Goal: Ask a question

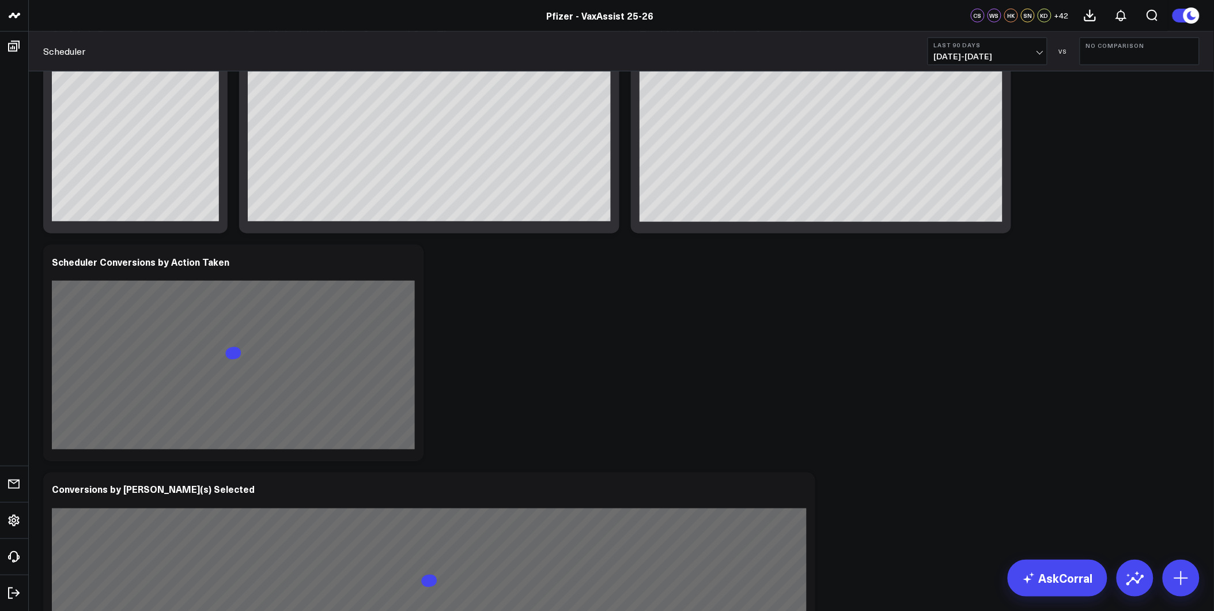
scroll to position [576, 0]
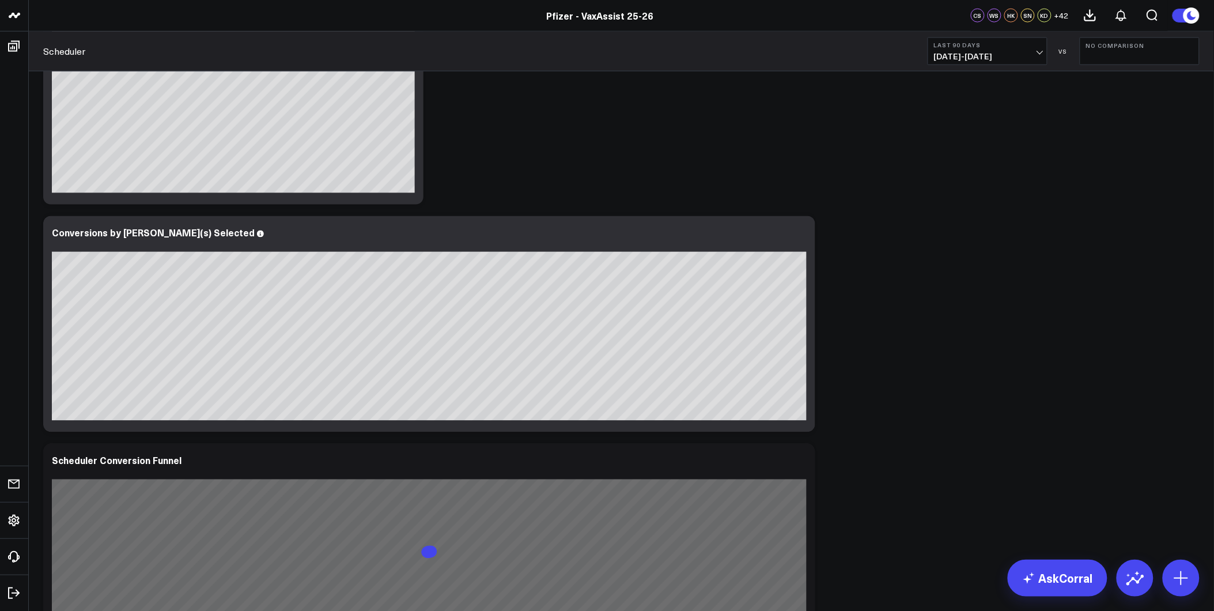
click at [974, 54] on span "[DATE] - [DATE]" at bounding box center [987, 56] width 107 height 9
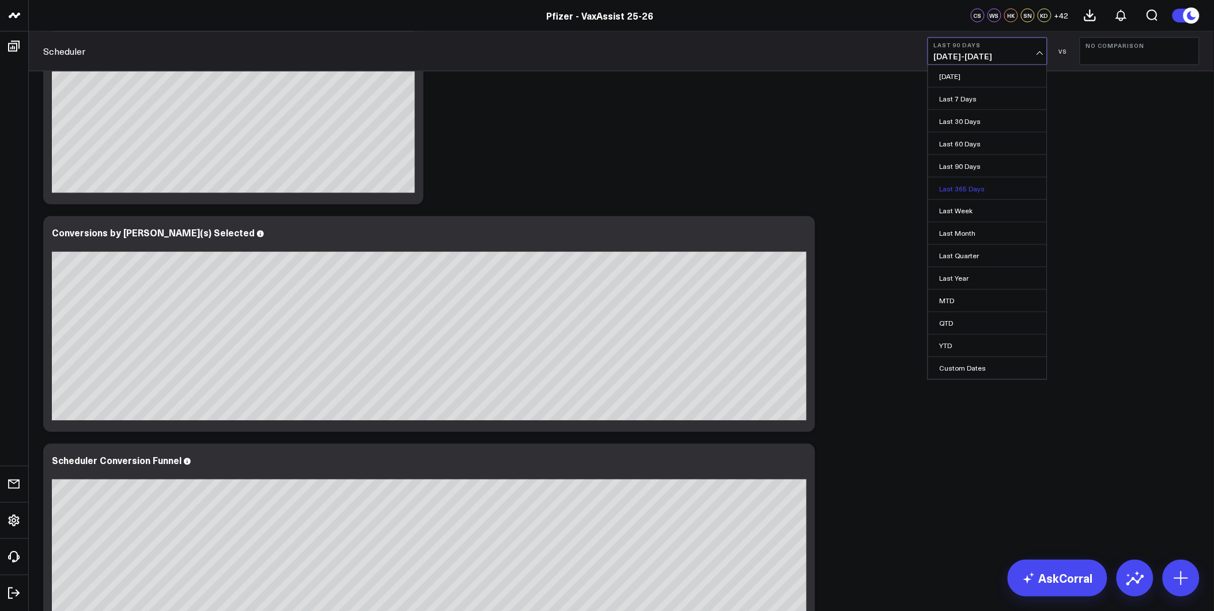
click at [978, 191] on link "Last 365 Days" at bounding box center [987, 188] width 119 height 22
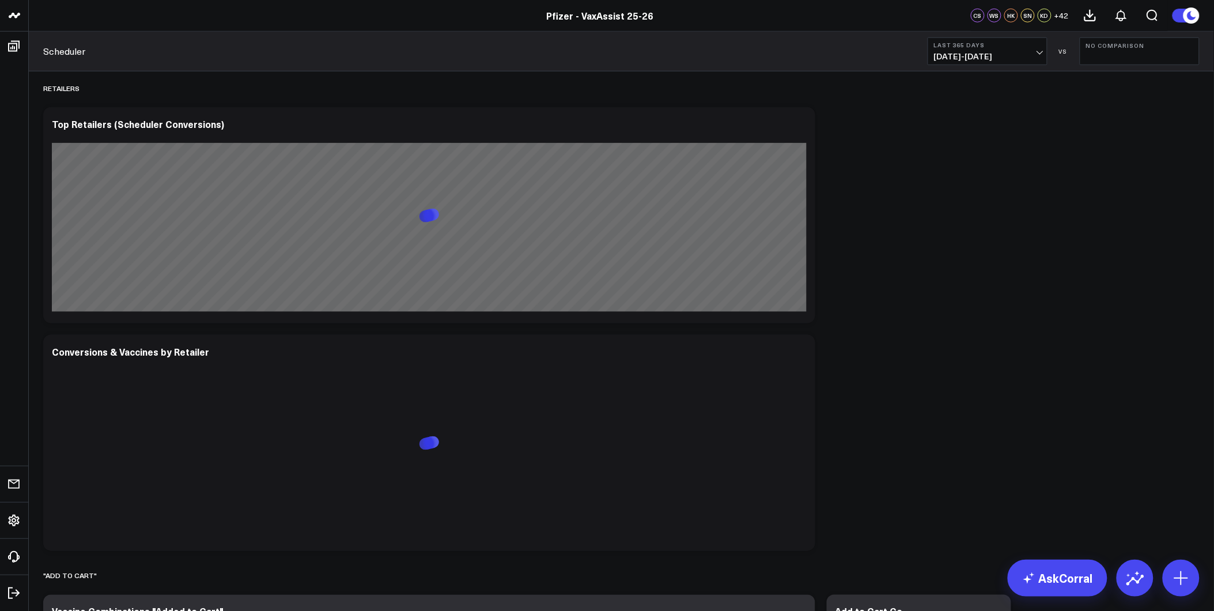
scroll to position [1920, 0]
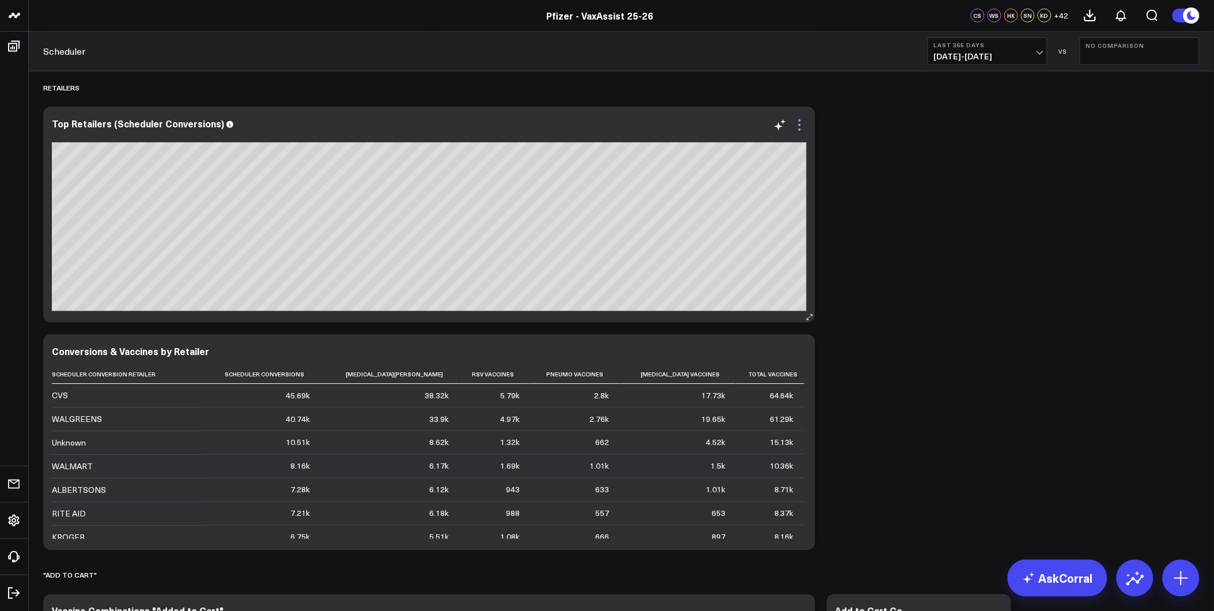
click at [799, 128] on icon at bounding box center [800, 125] width 14 height 14
click at [853, 174] on div "SCHEDULER Modify via AI Copy link to widget Ask support Remove Create linked co…" at bounding box center [621, 312] width 1168 height 4323
click at [801, 354] on icon at bounding box center [800, 353] width 14 height 14
click at [1046, 317] on div "SCHEDULER Modify via AI Copy link to widget Ask support Remove Create linked co…" at bounding box center [621, 312] width 1168 height 4323
click at [802, 358] on icon at bounding box center [800, 353] width 14 height 14
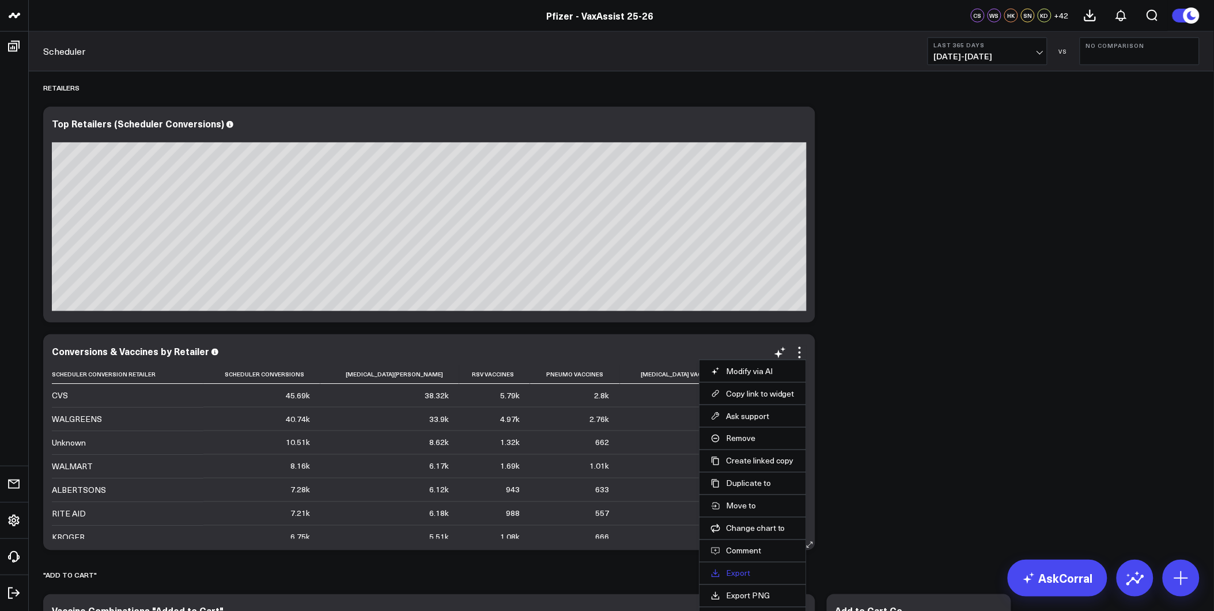
click at [740, 574] on link "Export" at bounding box center [753, 573] width 84 height 10
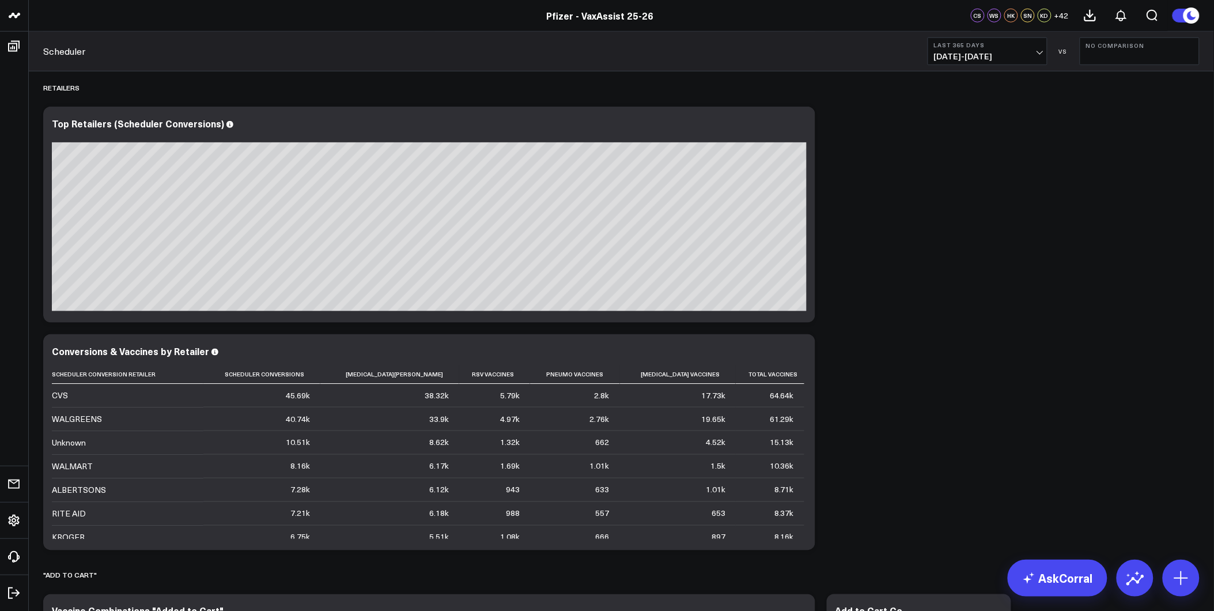
click at [1124, 173] on div "SCHEDULER Modify via AI Copy link to widget Ask support Remove Create linked co…" at bounding box center [621, 312] width 1168 height 4323
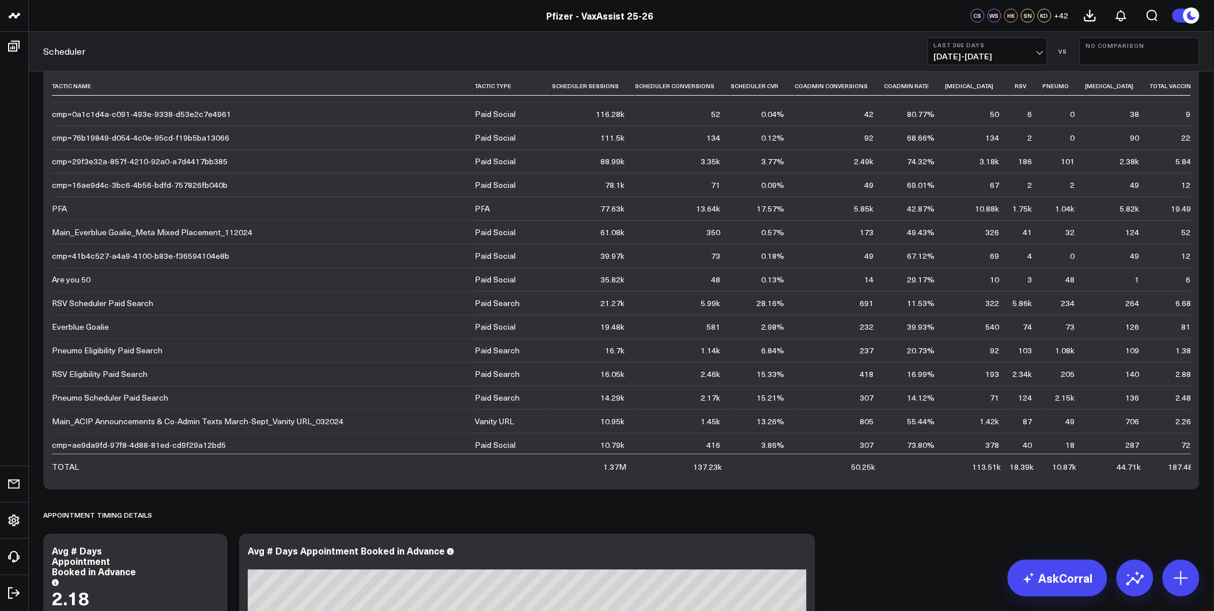
scroll to position [1611, 0]
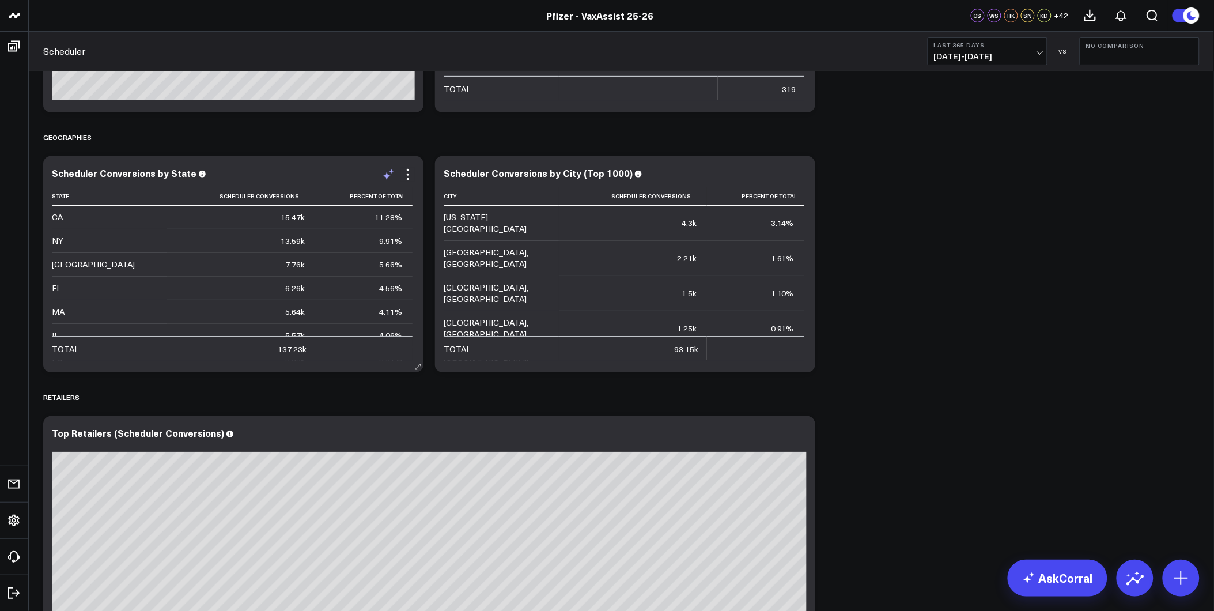
click at [389, 180] on icon at bounding box center [388, 175] width 14 height 14
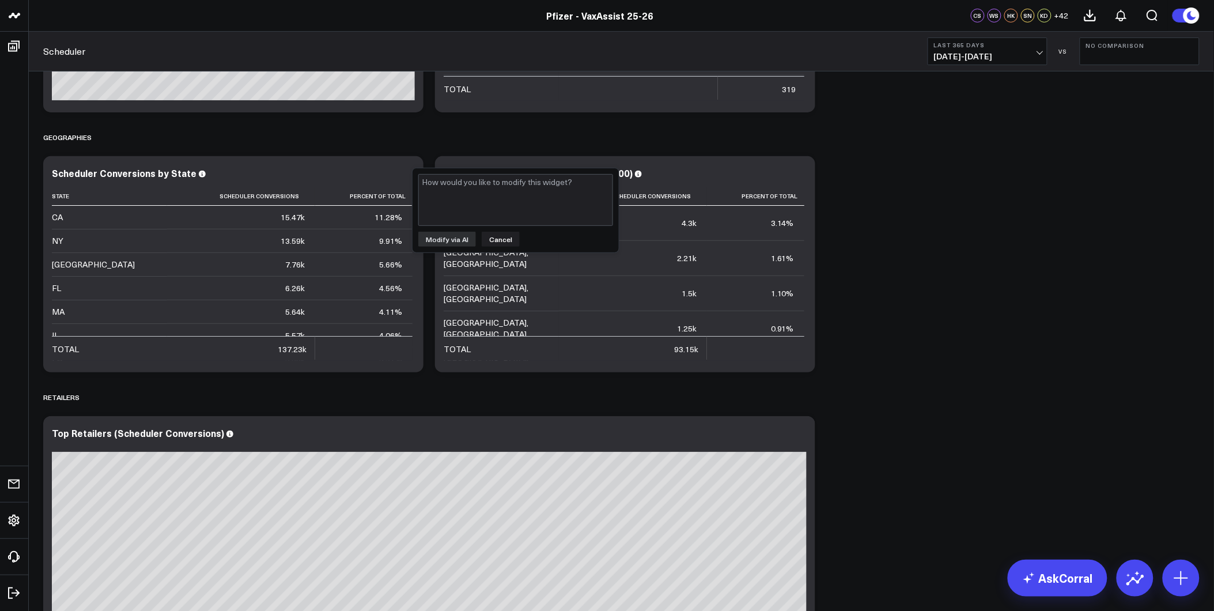
click at [520, 153] on div "SCHEDULER Modify via AI Copy link to widget Ask support Remove Create linked co…" at bounding box center [621, 621] width 1168 height 4323
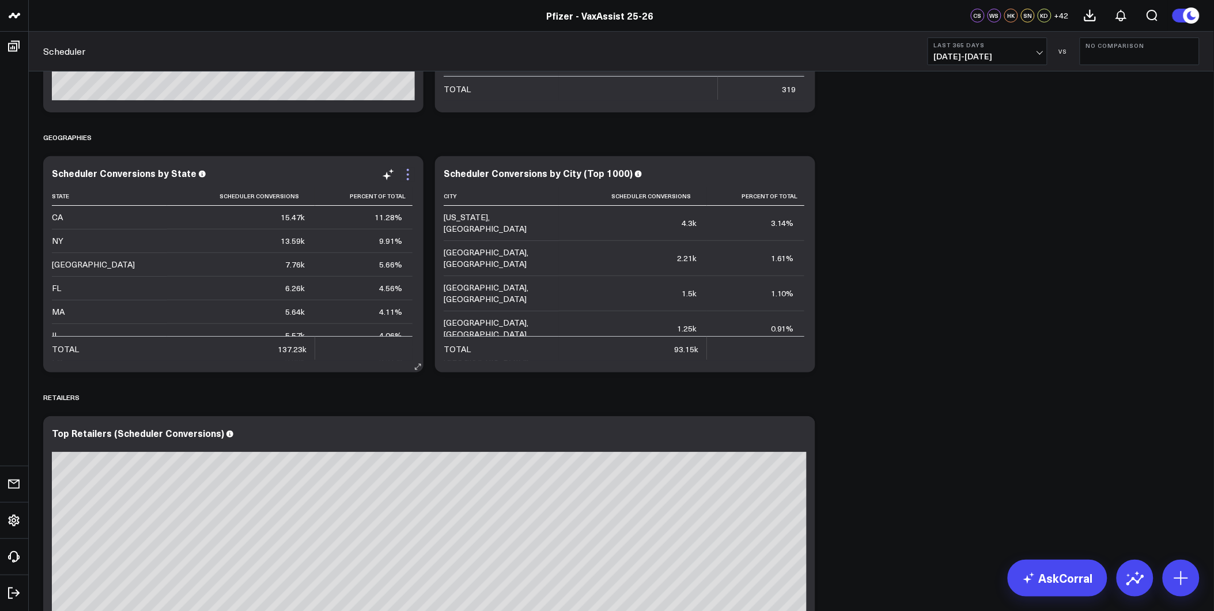
click at [407, 176] on icon at bounding box center [408, 175] width 14 height 14
click at [464, 142] on div "Geographies" at bounding box center [621, 137] width 1156 height 27
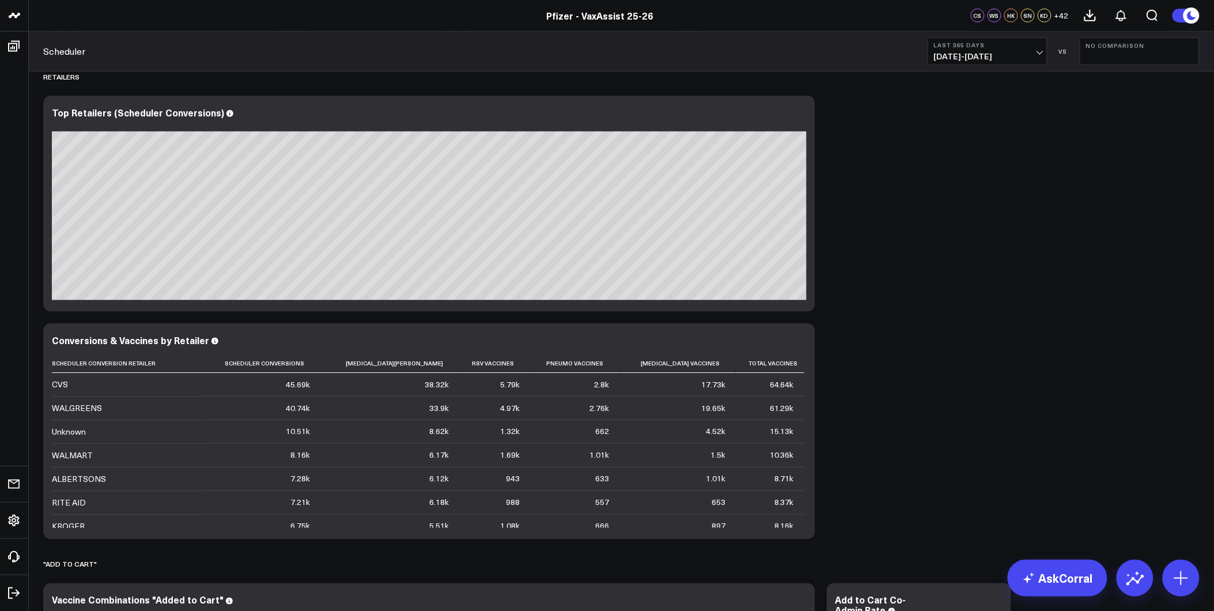
scroll to position [1483, 0]
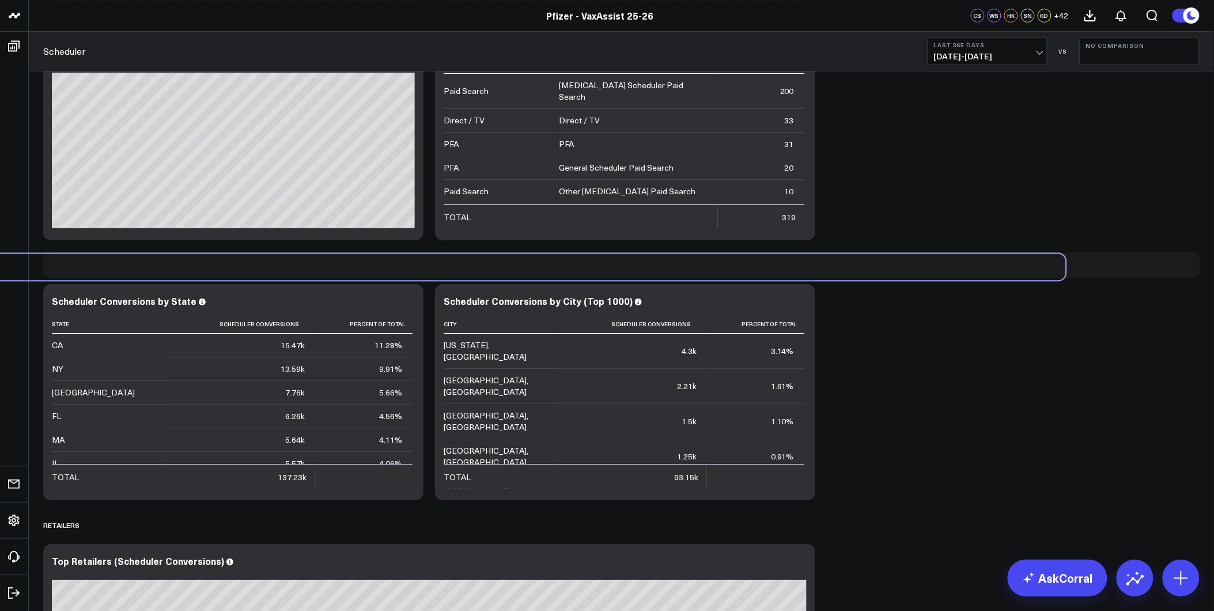
click at [327, 256] on div "Geographies" at bounding box center [488, 267] width 1156 height 27
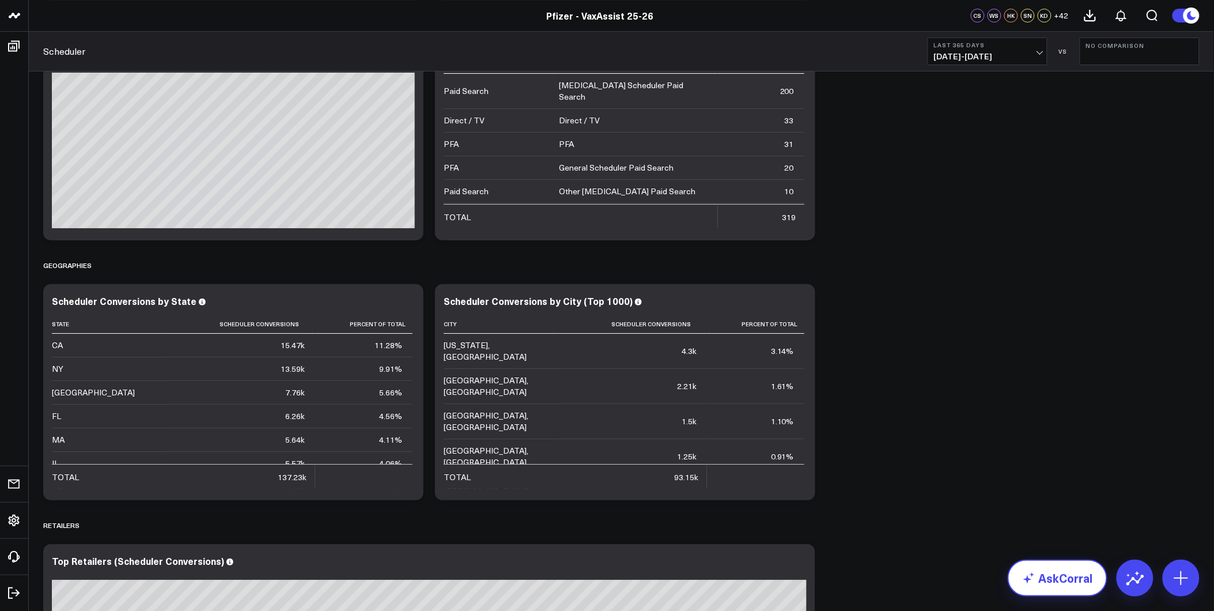
click at [1094, 573] on link "AskCorral" at bounding box center [1058, 577] width 100 height 37
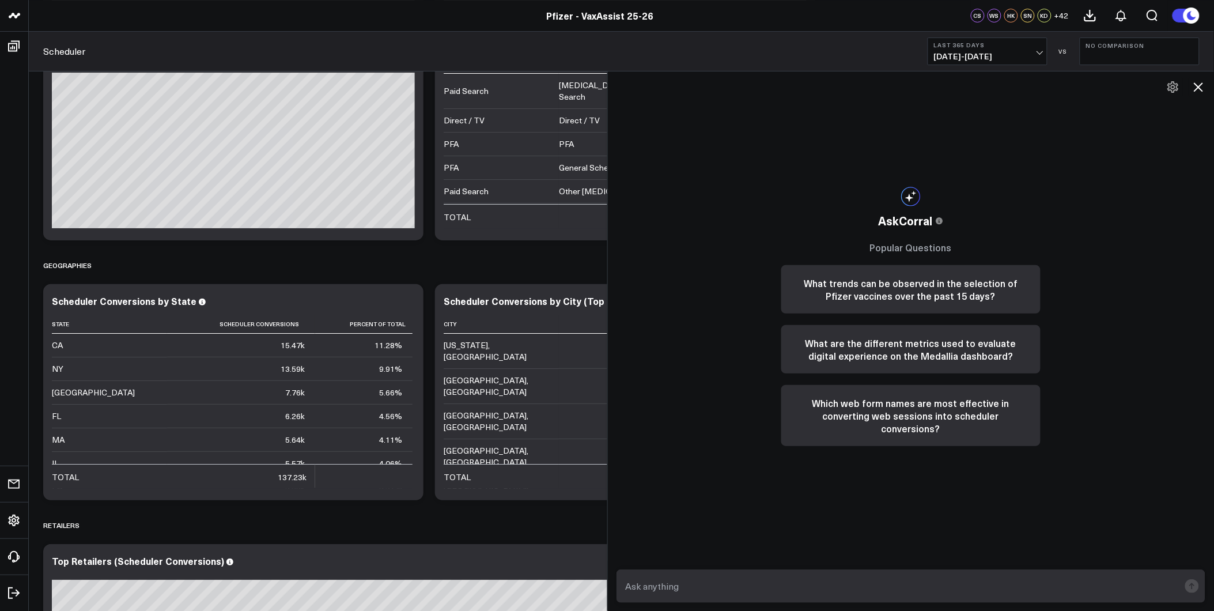
click at [948, 569] on form at bounding box center [911, 585] width 589 height 33
click at [442, 527] on div "Retailers" at bounding box center [621, 525] width 1156 height 27
click at [543, 522] on div "Retailers" at bounding box center [621, 525] width 1156 height 27
click at [1201, 83] on icon at bounding box center [1199, 87] width 14 height 14
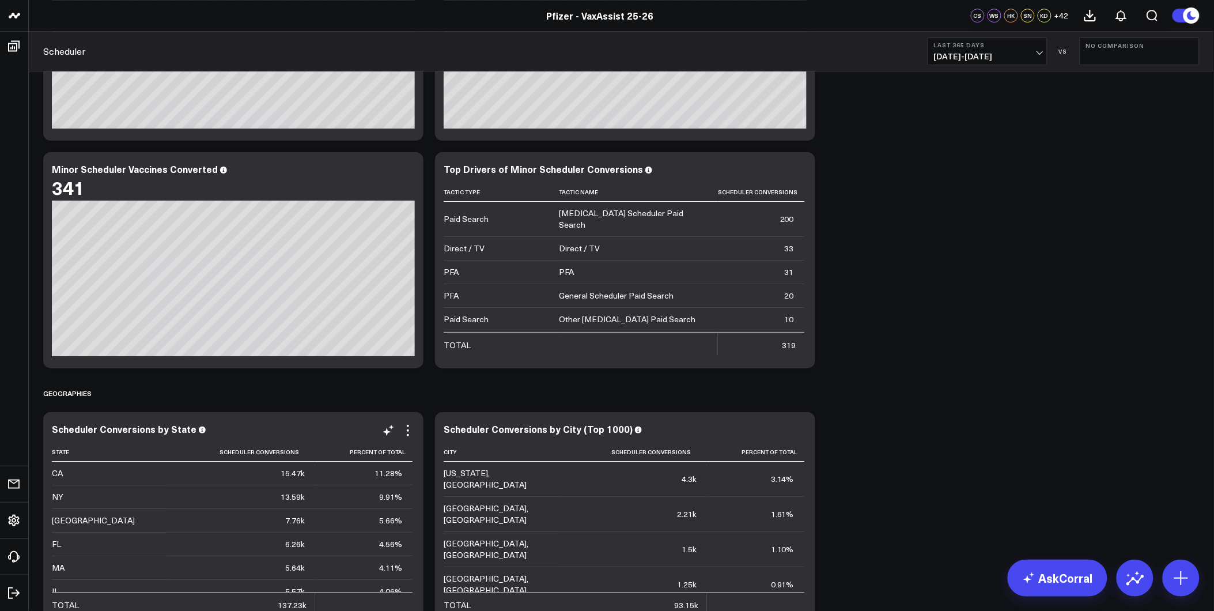
scroll to position [1419, 0]
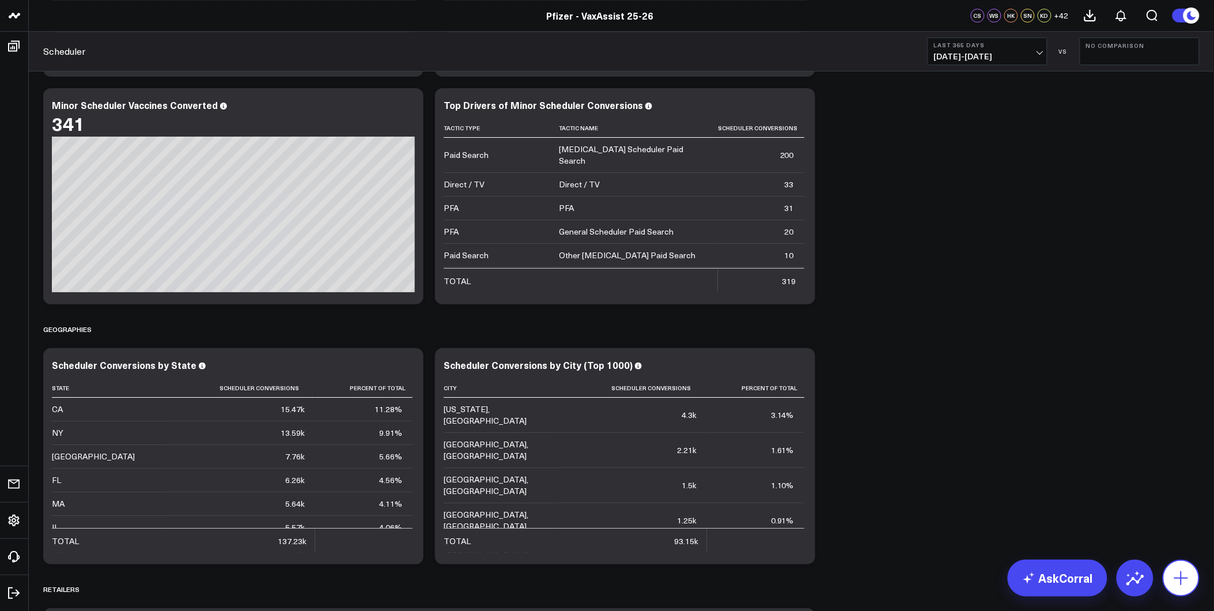
click at [1185, 570] on icon at bounding box center [1181, 578] width 18 height 18
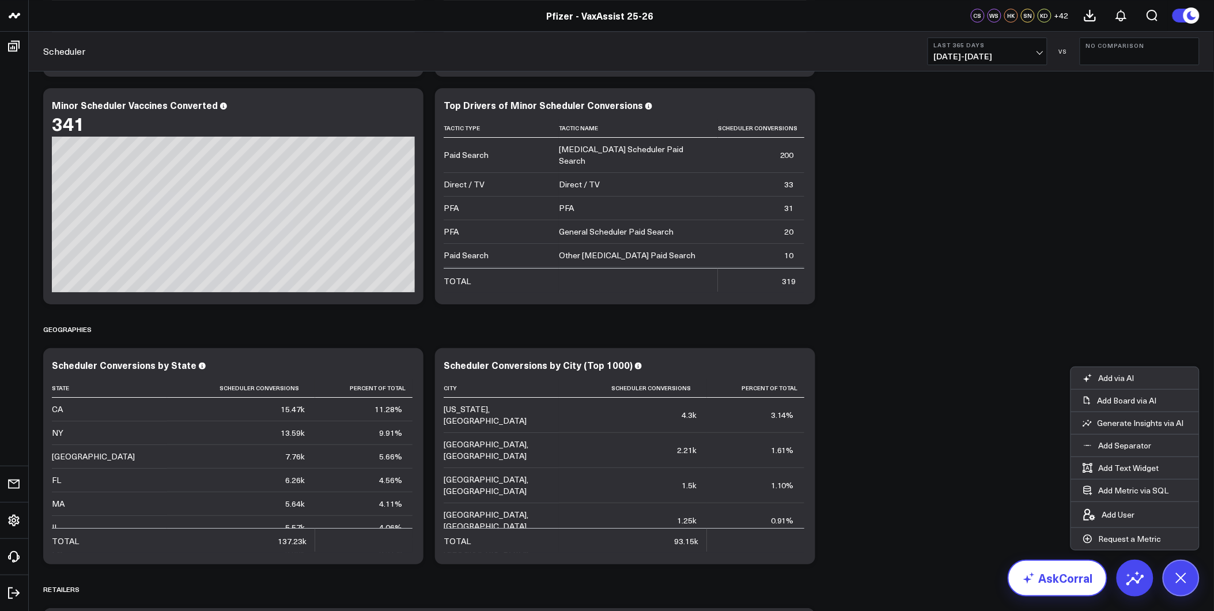
click at [1050, 574] on link "AskCorral" at bounding box center [1058, 577] width 100 height 37
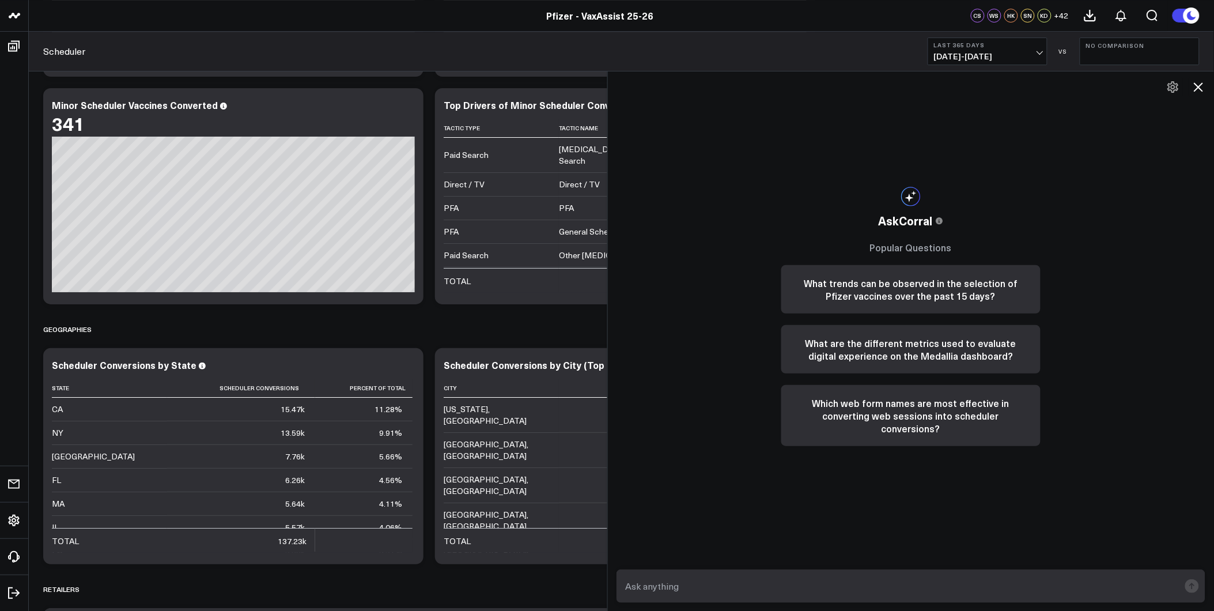
click at [994, 583] on textarea at bounding box center [901, 586] width 557 height 21
click at [762, 584] on textarea at bounding box center [901, 586] width 557 height 21
type textarea "F"
type textarea "How many walgreens appointments make up the CO scheduler conversions"
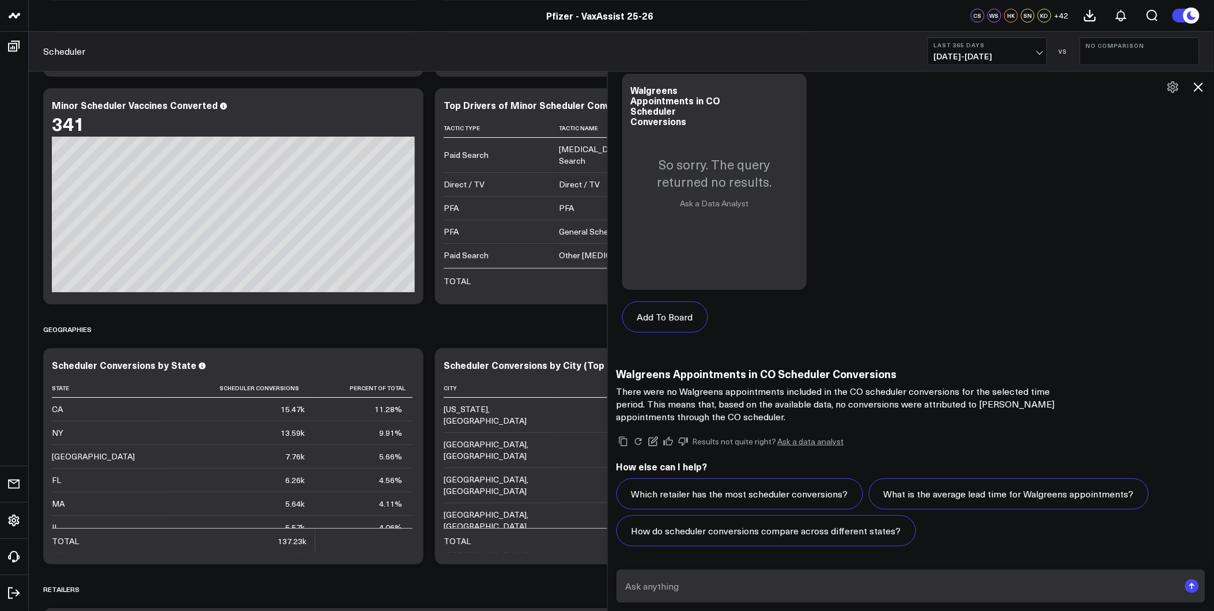
scroll to position [1547, 0]
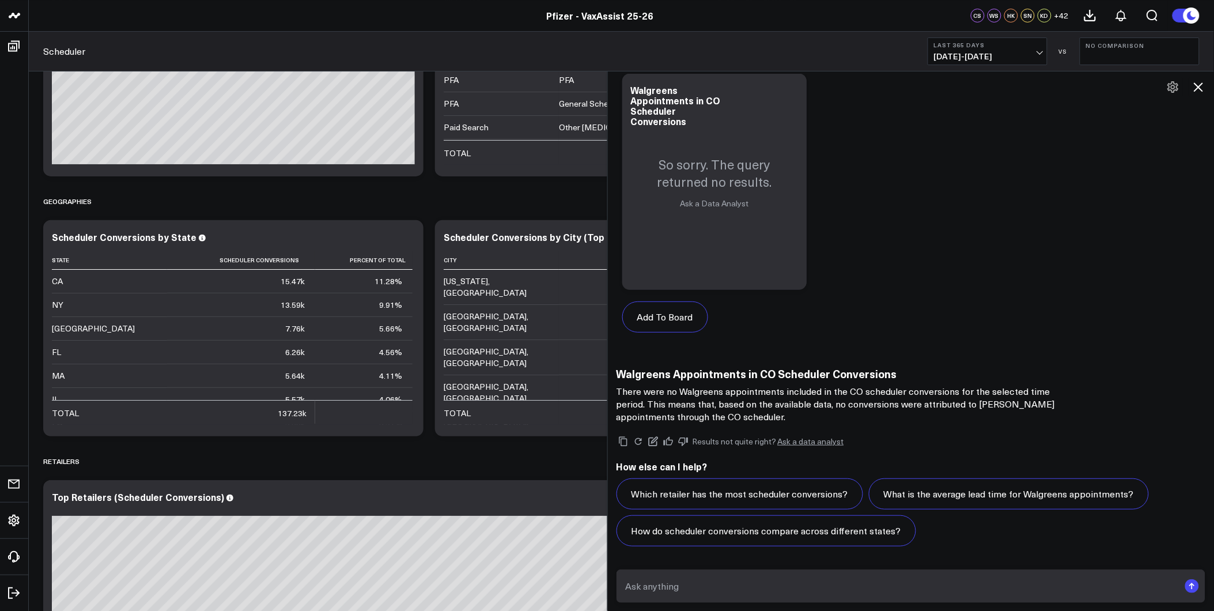
click at [711, 583] on textarea at bounding box center [901, 586] width 557 height 21
click at [627, 586] on textarea "[US_STATE] conversions" at bounding box center [901, 586] width 557 height 21
drag, startPoint x: 761, startPoint y: 580, endPoint x: 722, endPoint y: 580, distance: 38.6
click at [722, 580] on textarea "How many Walgreens [US_STATE] conversions" at bounding box center [901, 586] width 557 height 21
type textarea "How many Walgreens conversions in [US_STATE]"
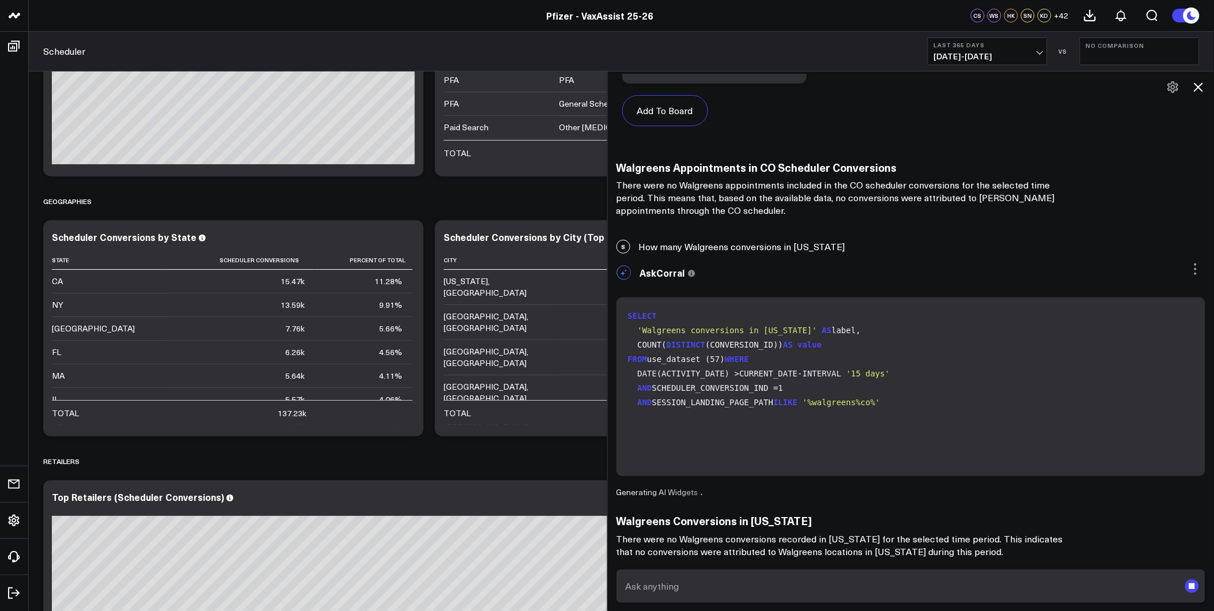
scroll to position [1029, 0]
click at [407, 239] on icon at bounding box center [408, 238] width 2 height 2
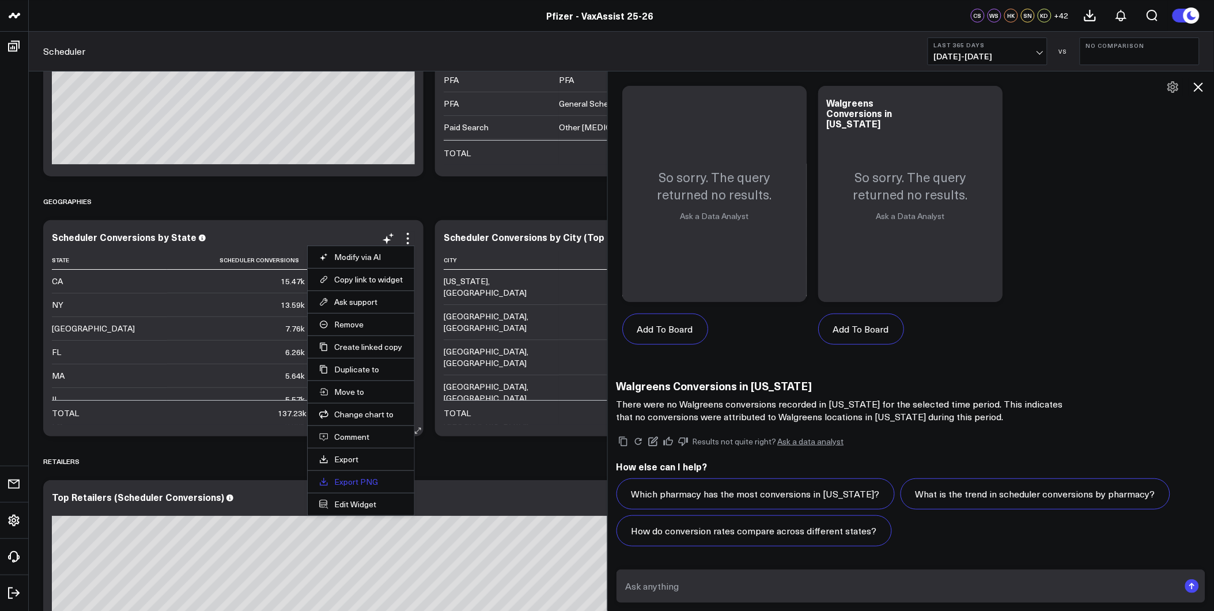
scroll to position [1719, 0]
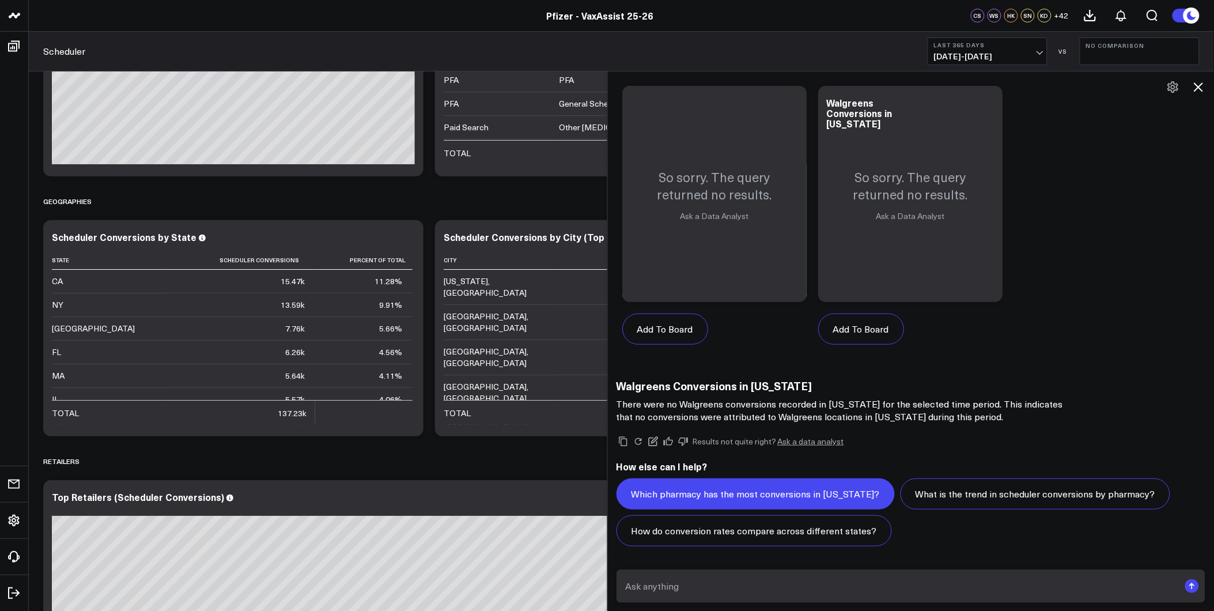
click at [833, 497] on button "Which pharmacy has the most conversions in [US_STATE]?" at bounding box center [756, 493] width 278 height 31
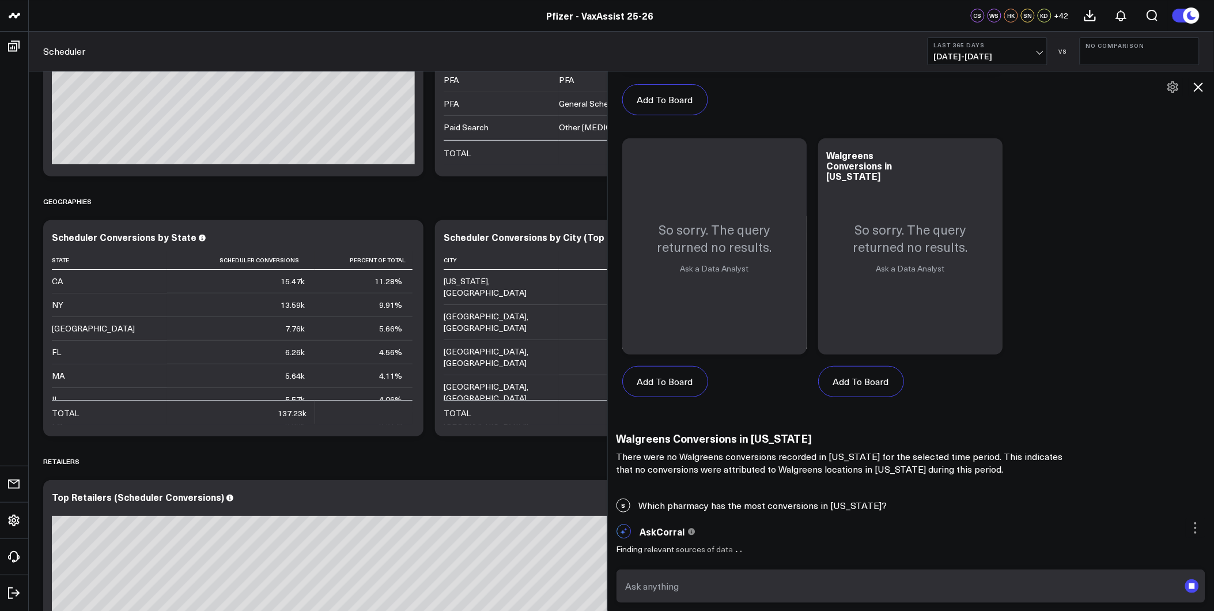
scroll to position [1770, 0]
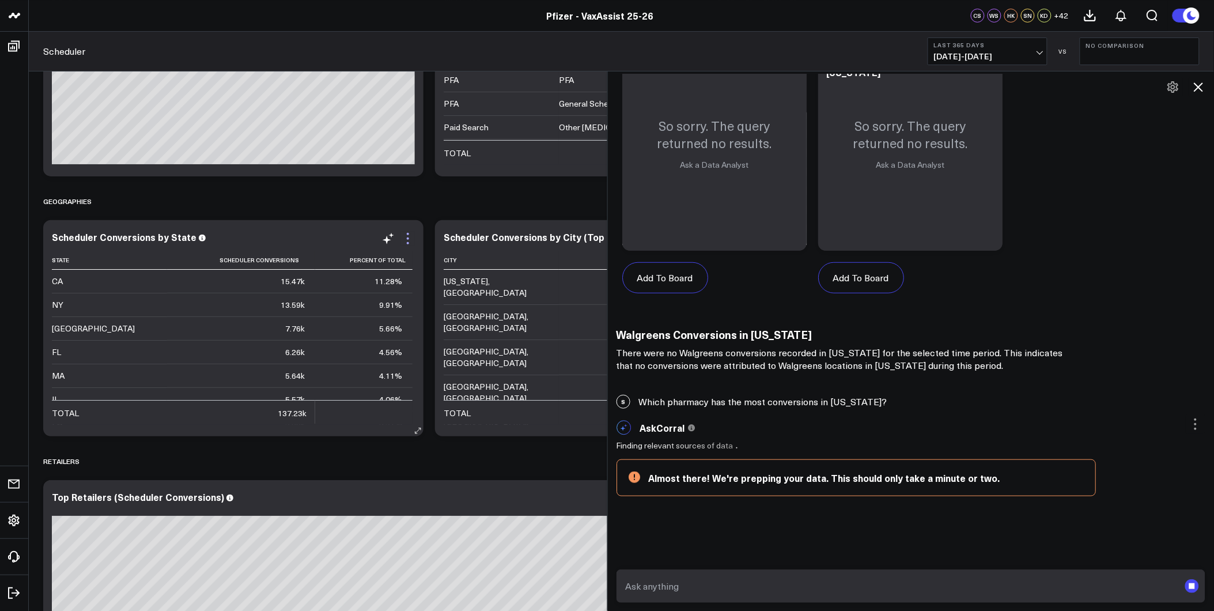
click at [404, 244] on icon at bounding box center [408, 239] width 14 height 14
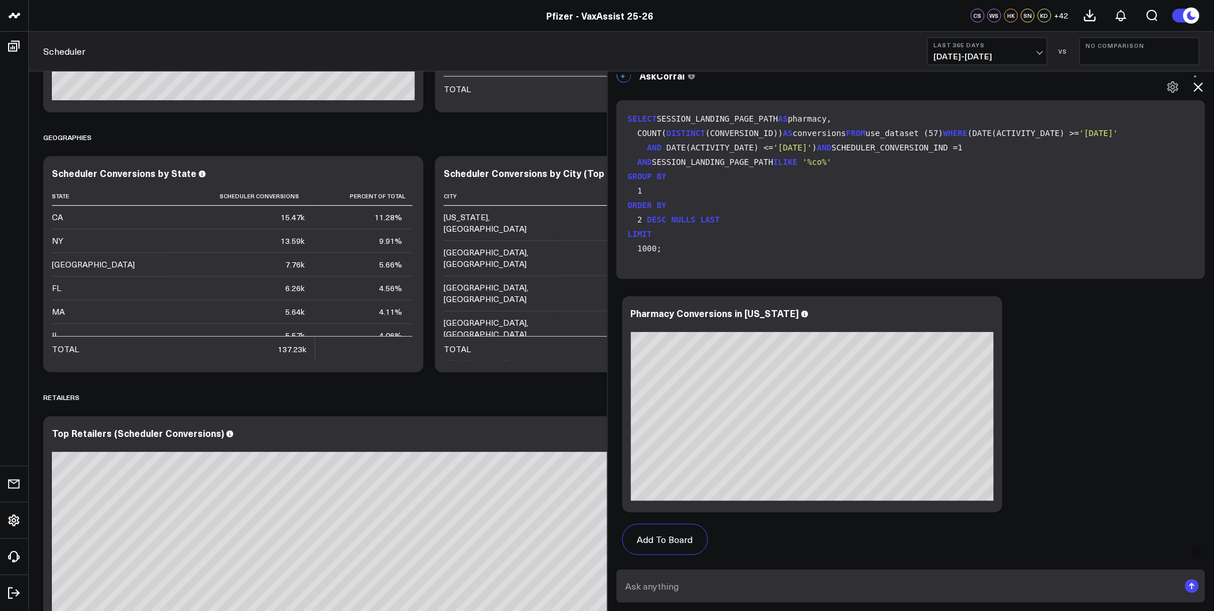
scroll to position [2101, 0]
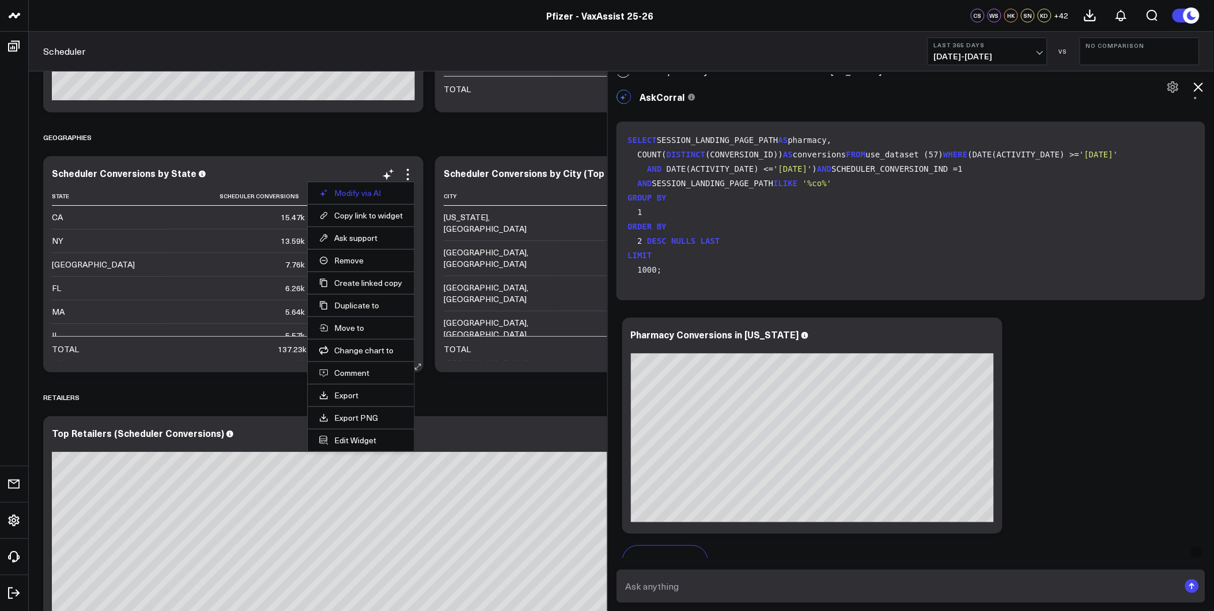
click at [354, 194] on button "Modify via AI" at bounding box center [361, 193] width 84 height 10
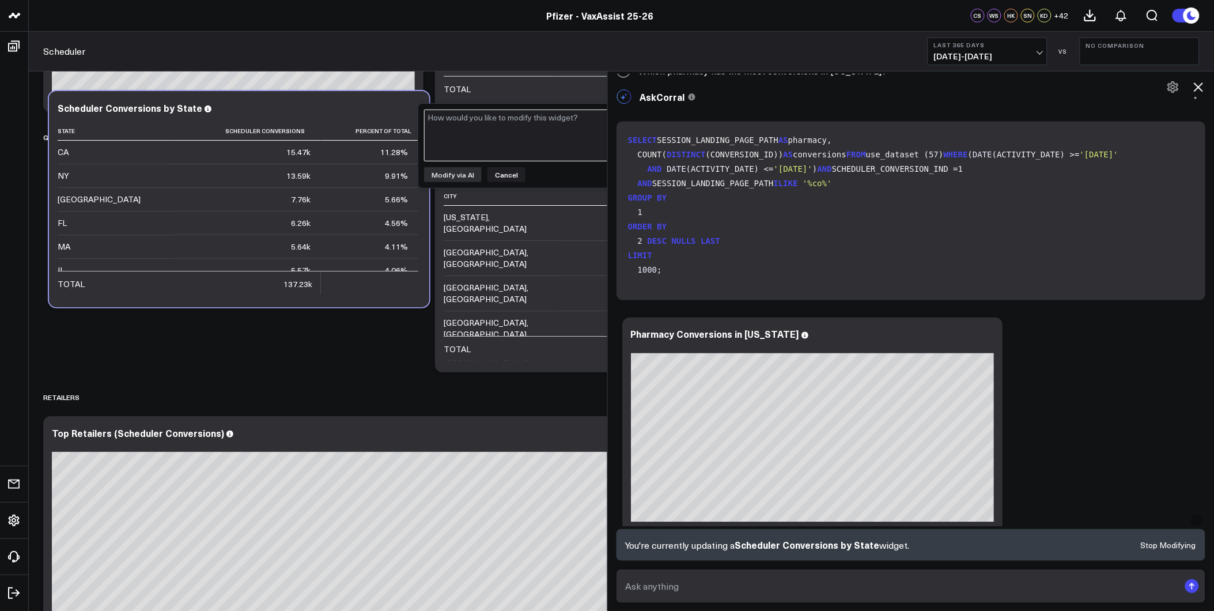
click at [474, 131] on textarea at bounding box center [521, 135] width 195 height 52
type textarea "S"
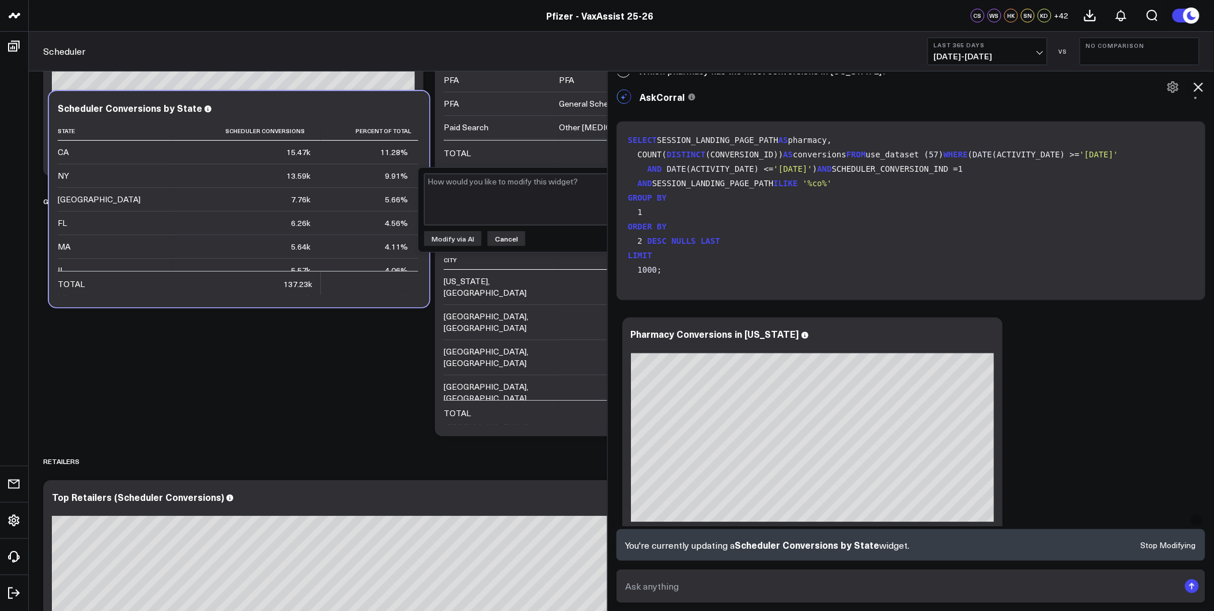
click at [511, 235] on button "Cancel" at bounding box center [506, 238] width 38 height 15
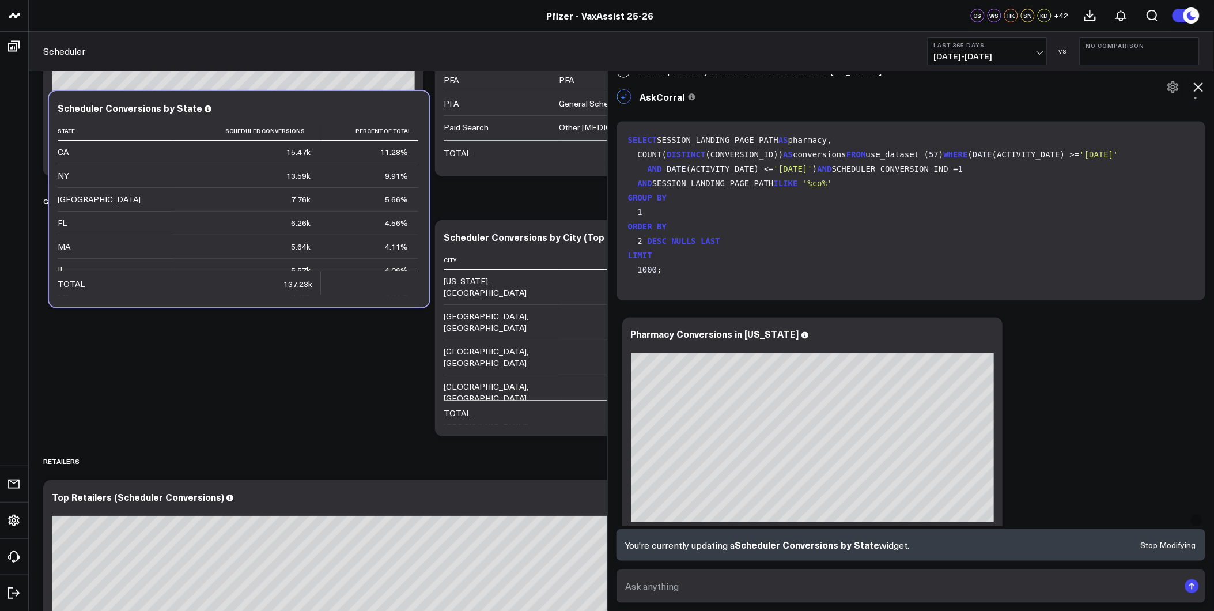
click at [1202, 85] on icon at bounding box center [1199, 87] width 14 height 14
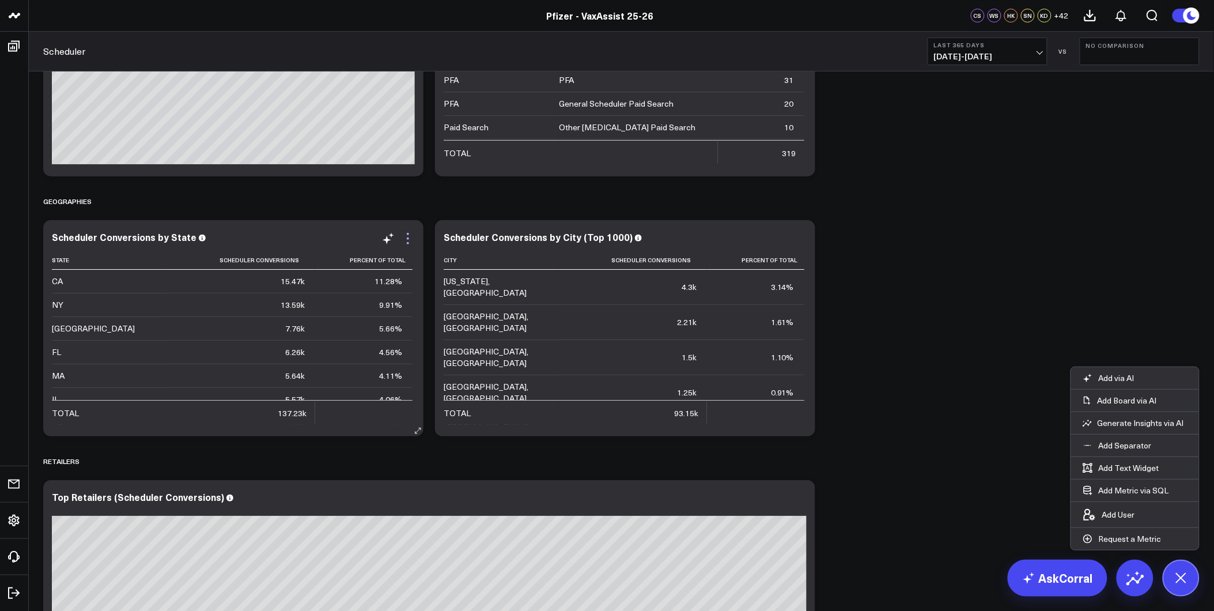
click at [408, 239] on icon at bounding box center [408, 238] width 2 height 2
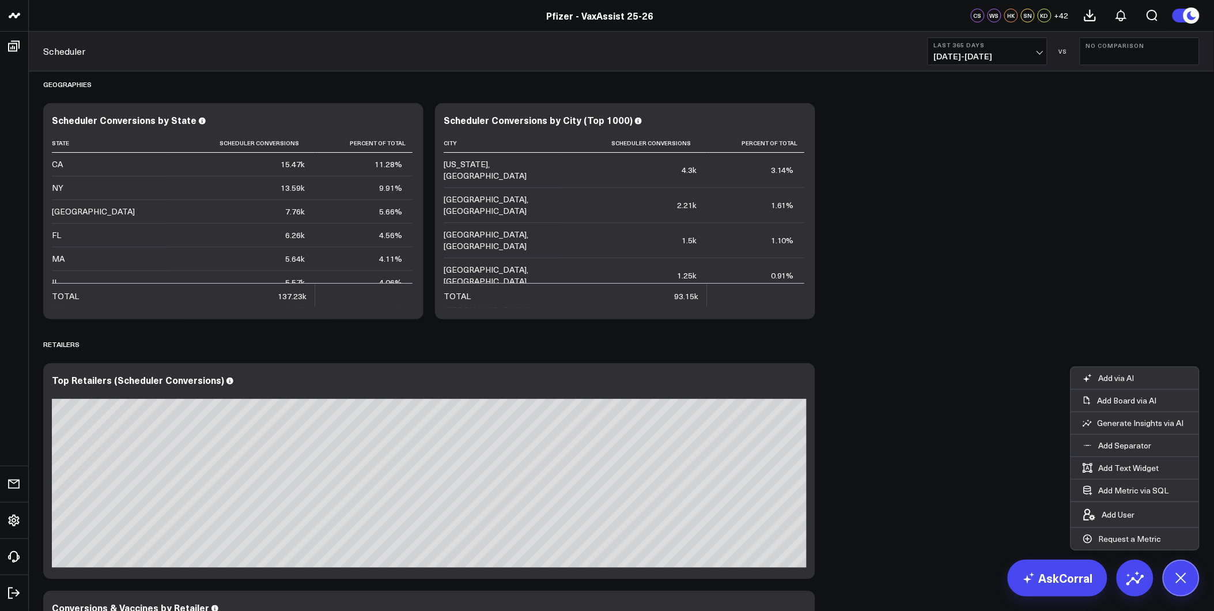
scroll to position [1856, 0]
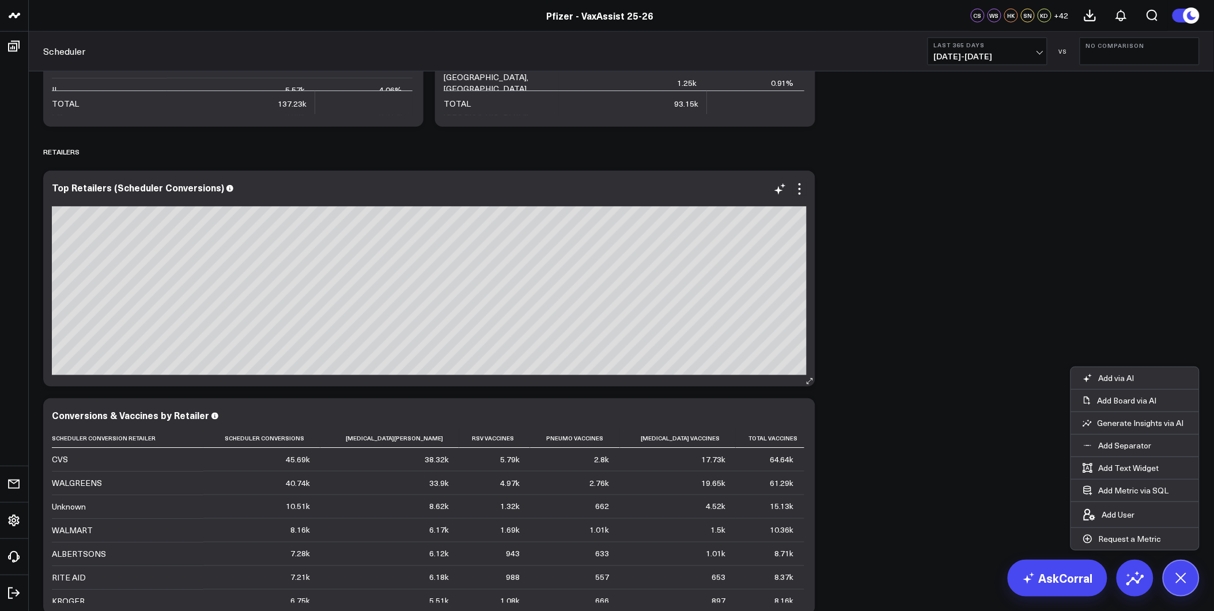
click at [797, 196] on div at bounding box center [429, 199] width 755 height 8
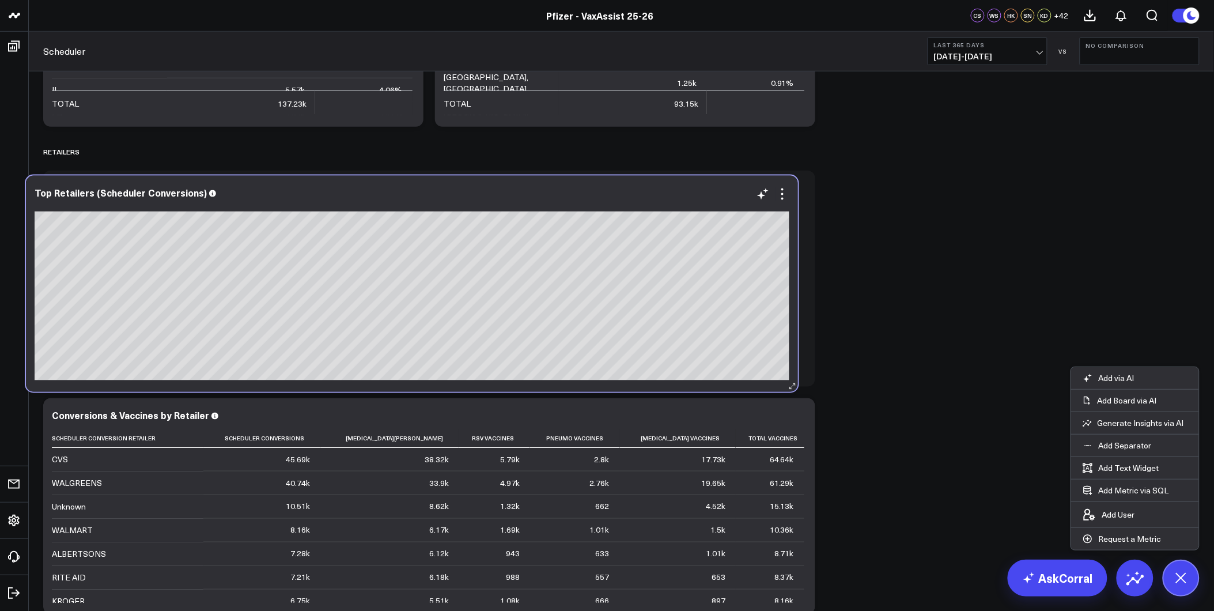
click at [780, 201] on div at bounding box center [412, 205] width 755 height 8
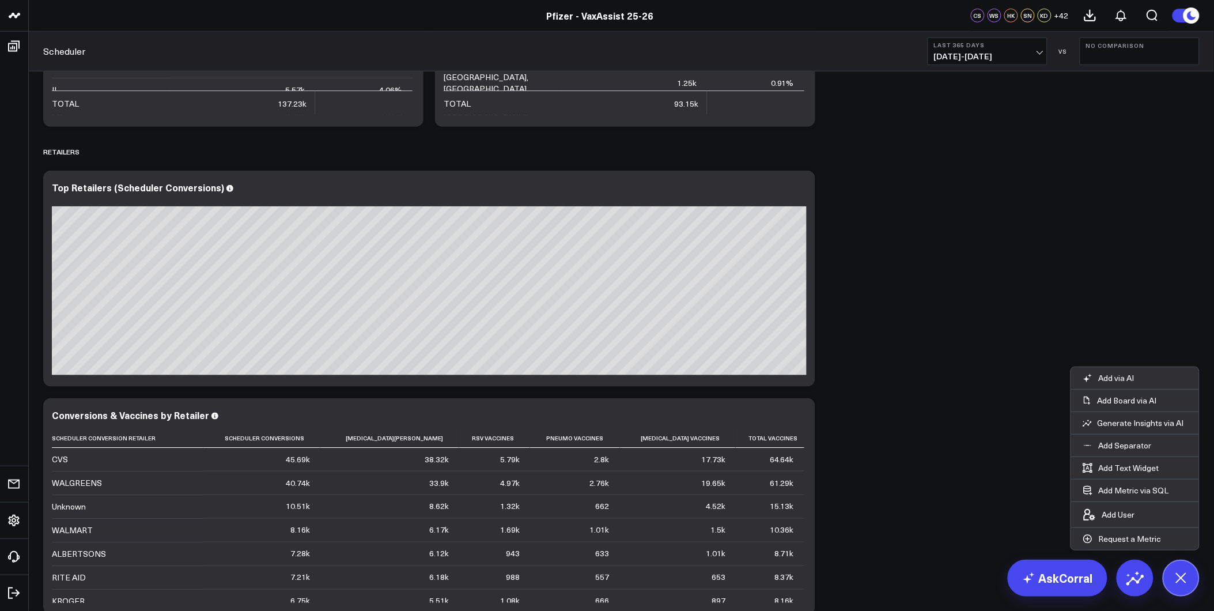
click at [910, 211] on div "SCHEDULER Modify via AI Copy link to widget Ask support Remove Create linked co…" at bounding box center [621, 376] width 1168 height 4323
click at [797, 192] on icon at bounding box center [800, 189] width 14 height 14
click at [991, 243] on div "SCHEDULER Modify via AI Copy link to widget Ask support Remove Create linked co…" at bounding box center [621, 376] width 1168 height 4323
click at [1070, 584] on link "AskCorral" at bounding box center [1058, 577] width 100 height 37
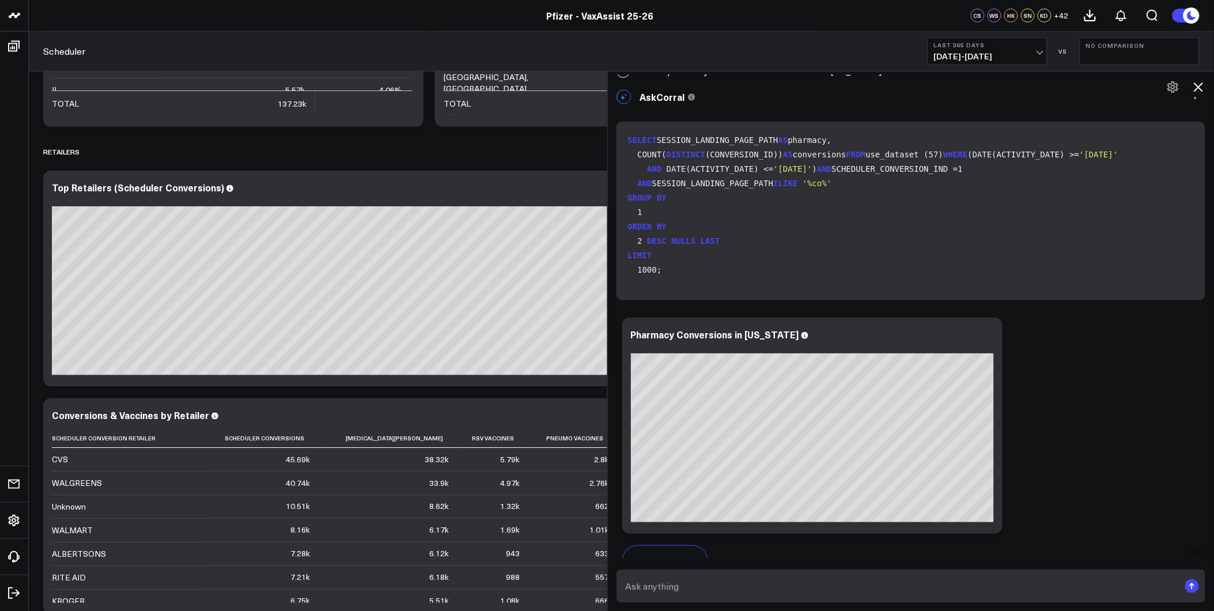
click at [833, 577] on textarea at bounding box center [901, 586] width 557 height 21
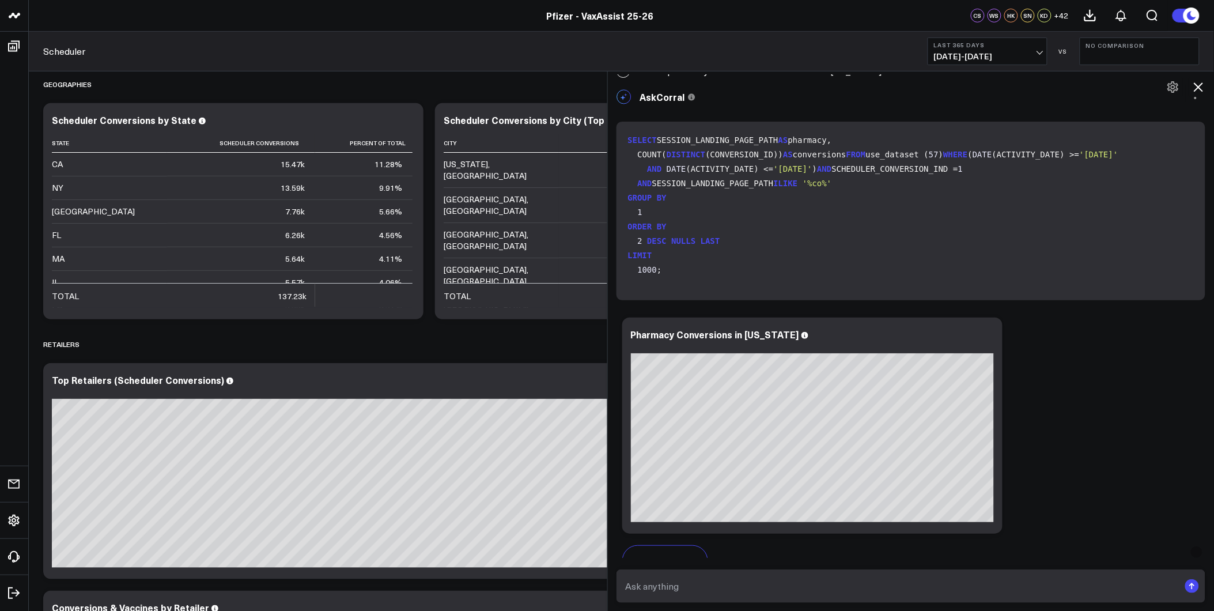
click at [731, 578] on textarea at bounding box center [901, 586] width 557 height 21
type textarea "Top Retailers (Scheduler Conversions) by State"
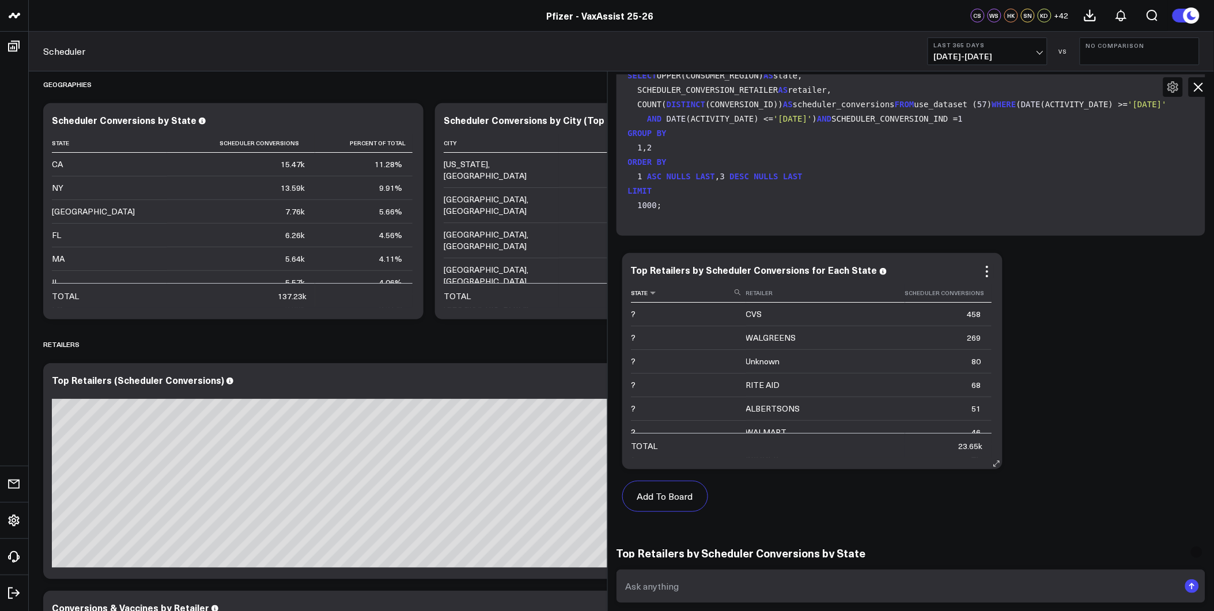
scroll to position [2996, 0]
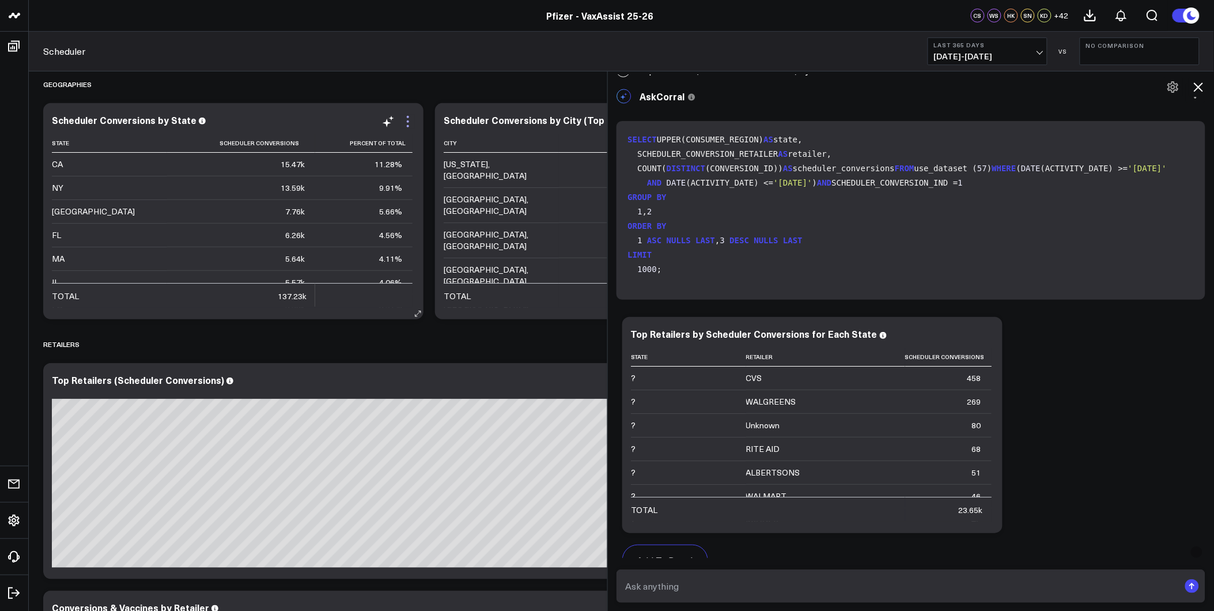
click at [406, 123] on icon at bounding box center [408, 122] width 14 height 14
click at [254, 331] on div "Retailers" at bounding box center [621, 344] width 1156 height 27
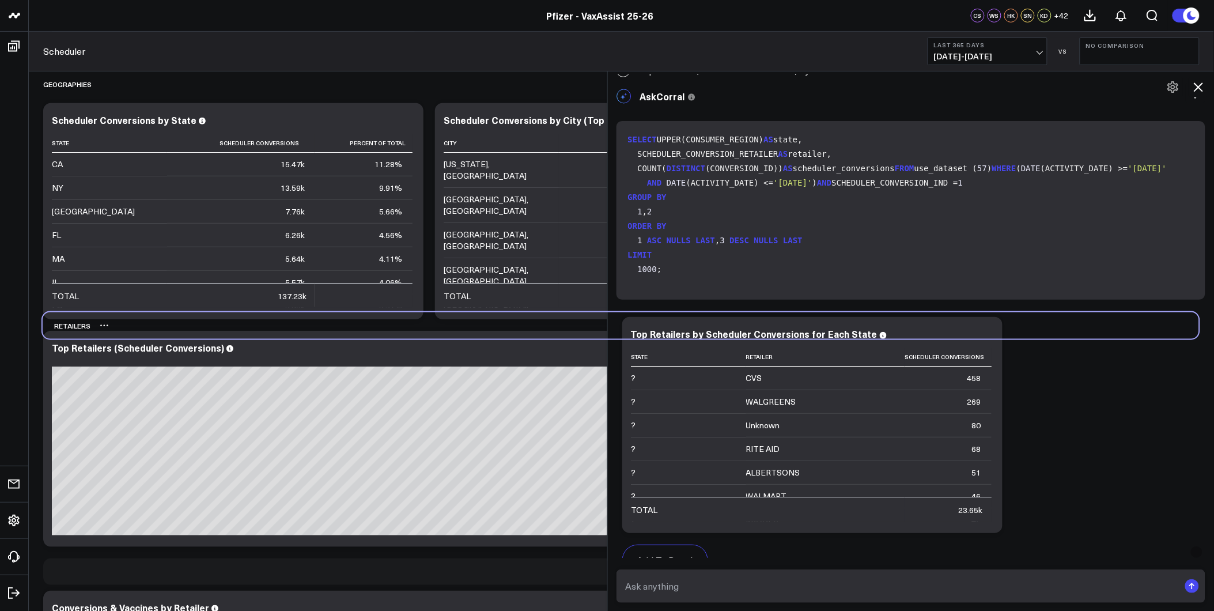
click at [252, 312] on div "Retailers" at bounding box center [621, 325] width 1156 height 27
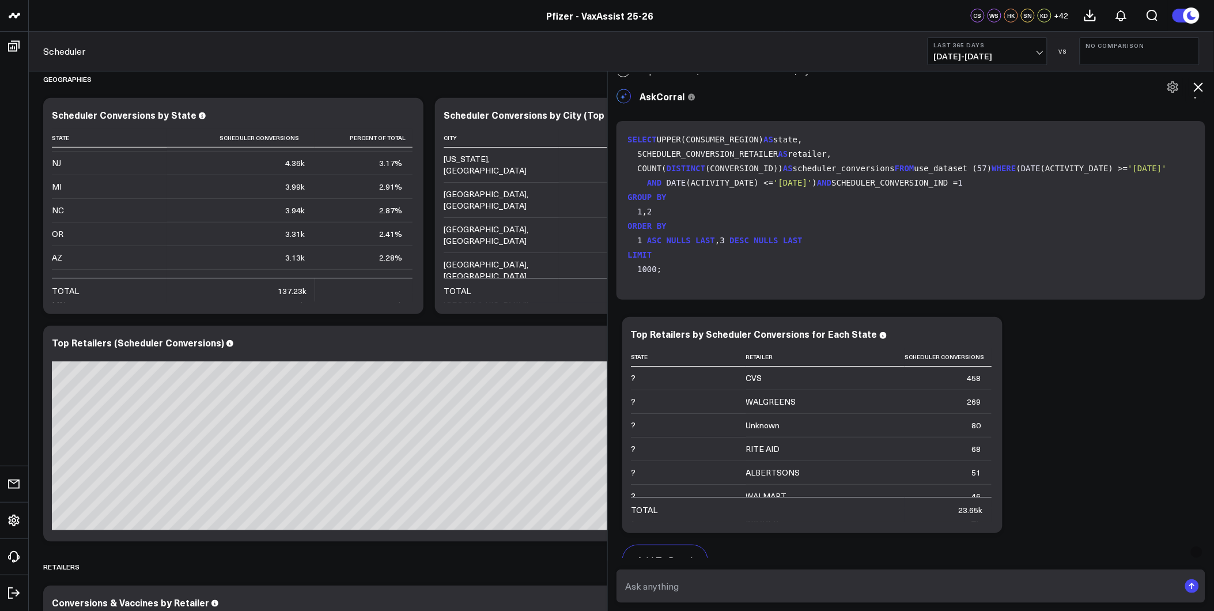
scroll to position [1664, 0]
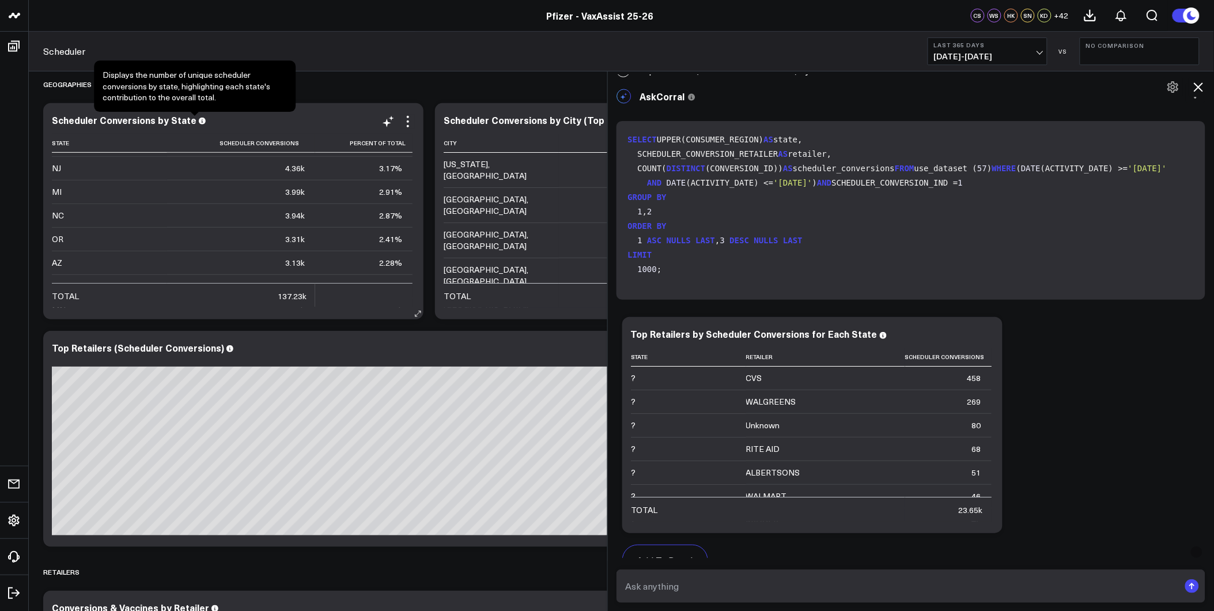
click at [199, 123] on icon at bounding box center [202, 121] width 7 height 7
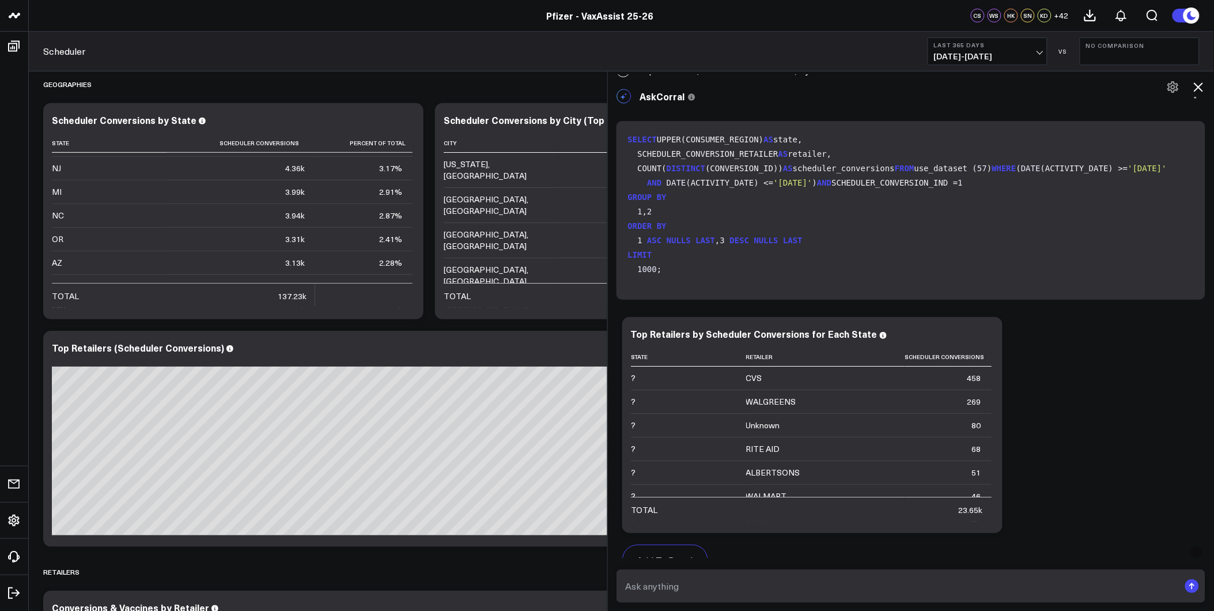
scroll to position [1920, 0]
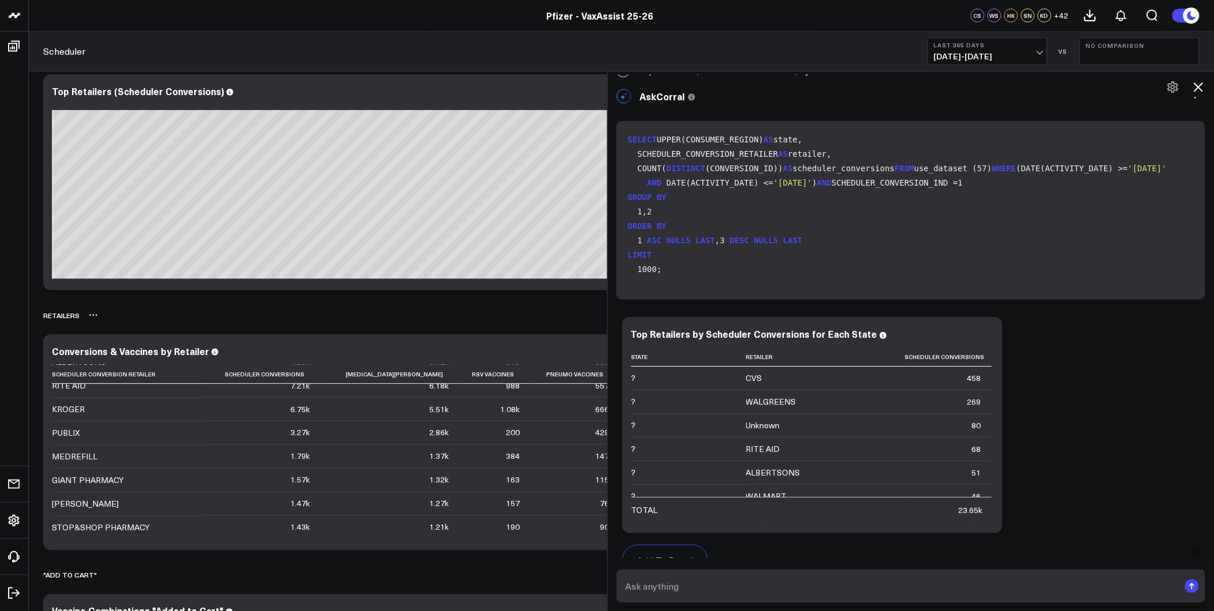
click at [538, 314] on div "Retailers" at bounding box center [621, 315] width 1156 height 27
click at [1199, 82] on icon at bounding box center [1199, 87] width 14 height 14
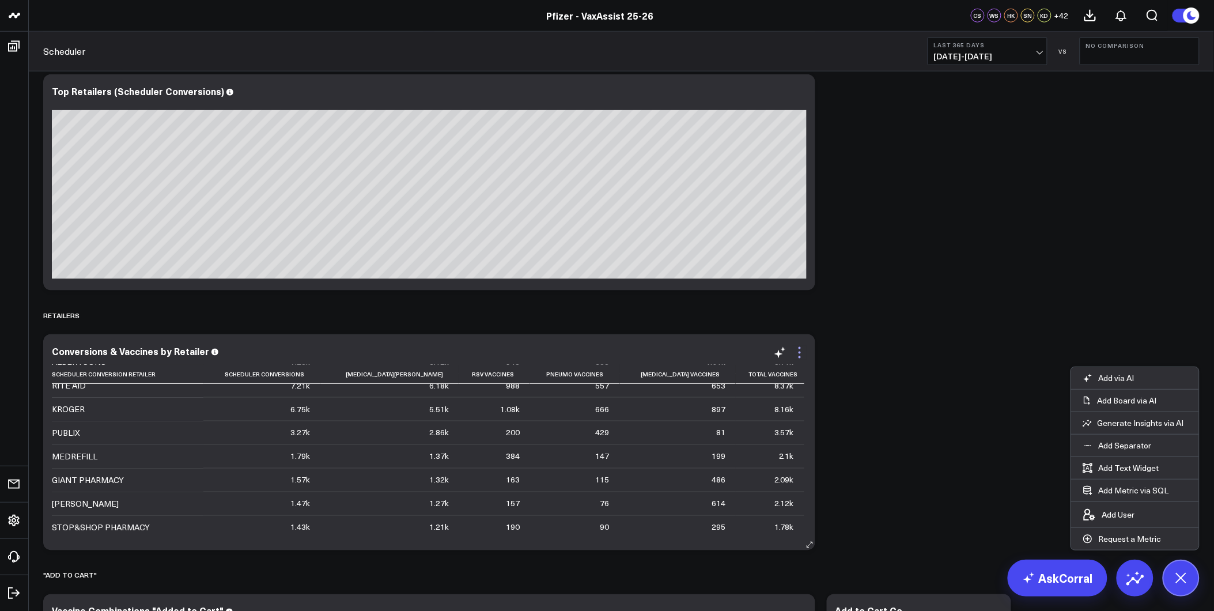
click at [799, 350] on icon at bounding box center [800, 353] width 14 height 14
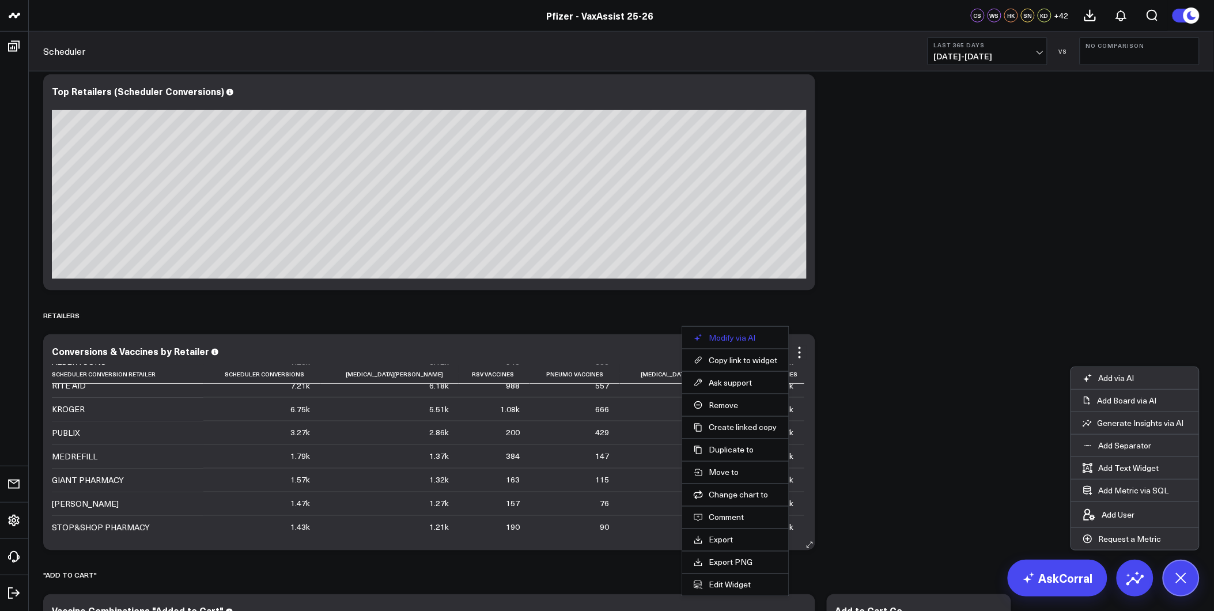
click at [749, 337] on button "Modify via AI" at bounding box center [736, 337] width 84 height 10
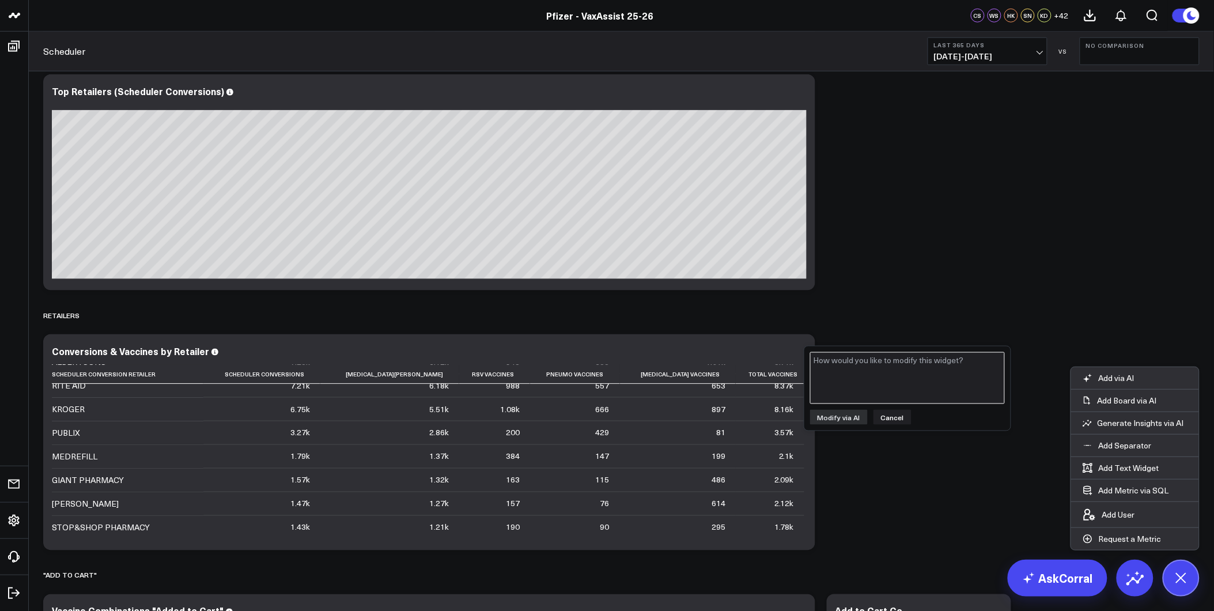
click at [847, 360] on textarea at bounding box center [907, 378] width 195 height 52
click at [864, 319] on div "Retailers" at bounding box center [621, 315] width 1156 height 27
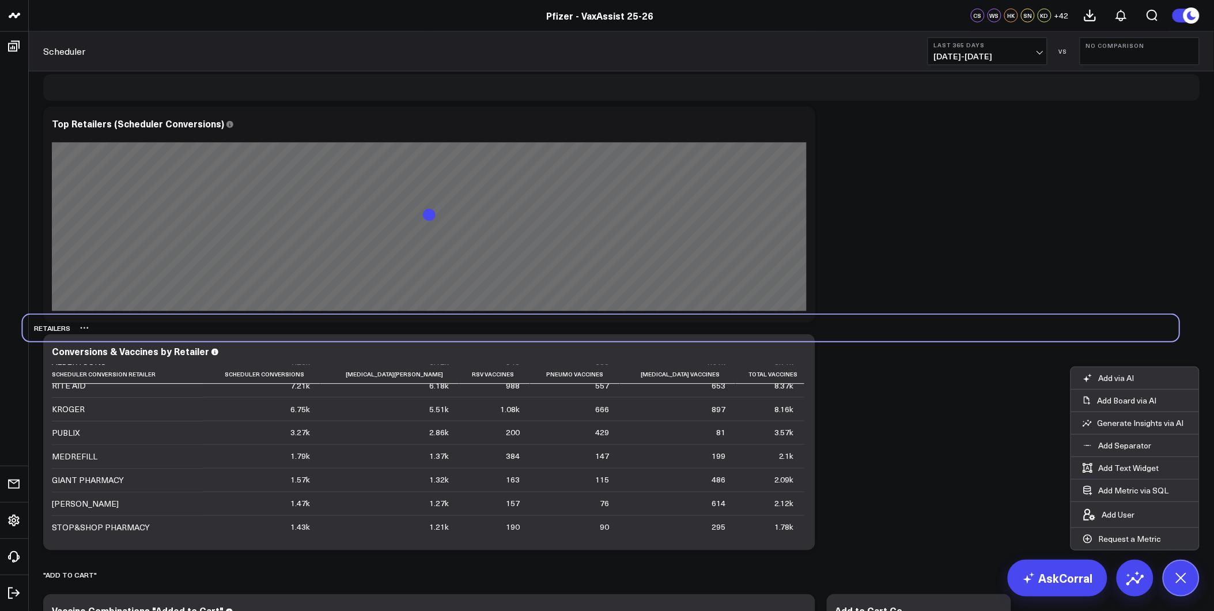
click at [844, 332] on div "Retailers" at bounding box center [600, 328] width 1156 height 27
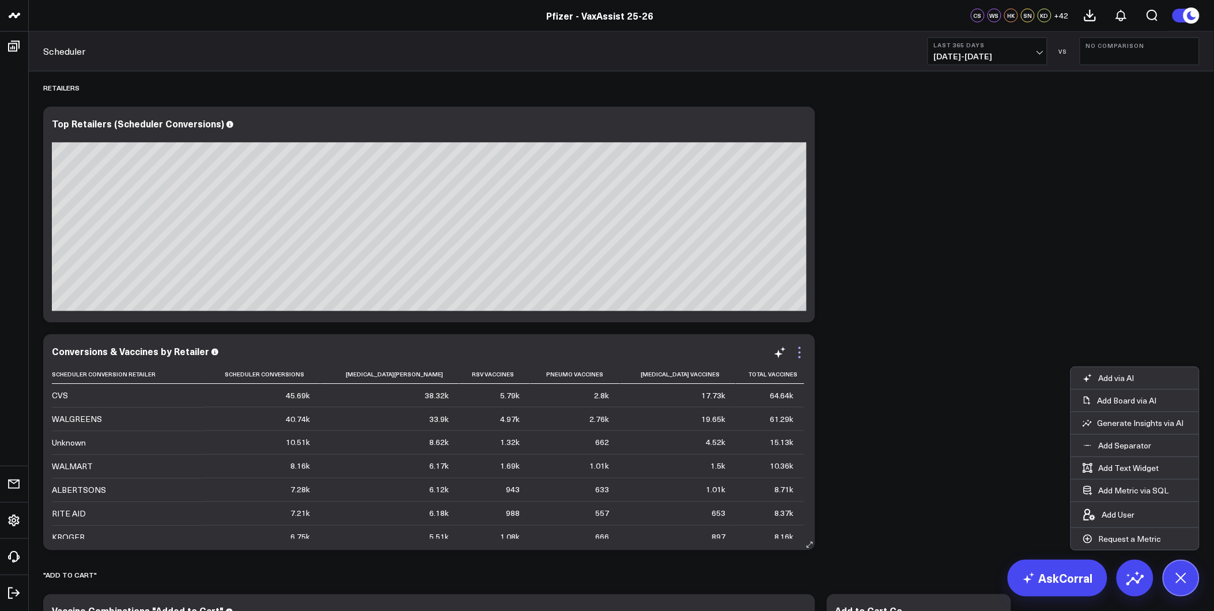
click at [800, 351] on icon at bounding box center [800, 352] width 2 height 2
click at [990, 482] on div "SCHEDULER Modify via AI Copy link to widget Ask support Remove Create linked co…" at bounding box center [621, 312] width 1168 height 4323
click at [1063, 567] on link "AskCorral" at bounding box center [1058, 577] width 100 height 37
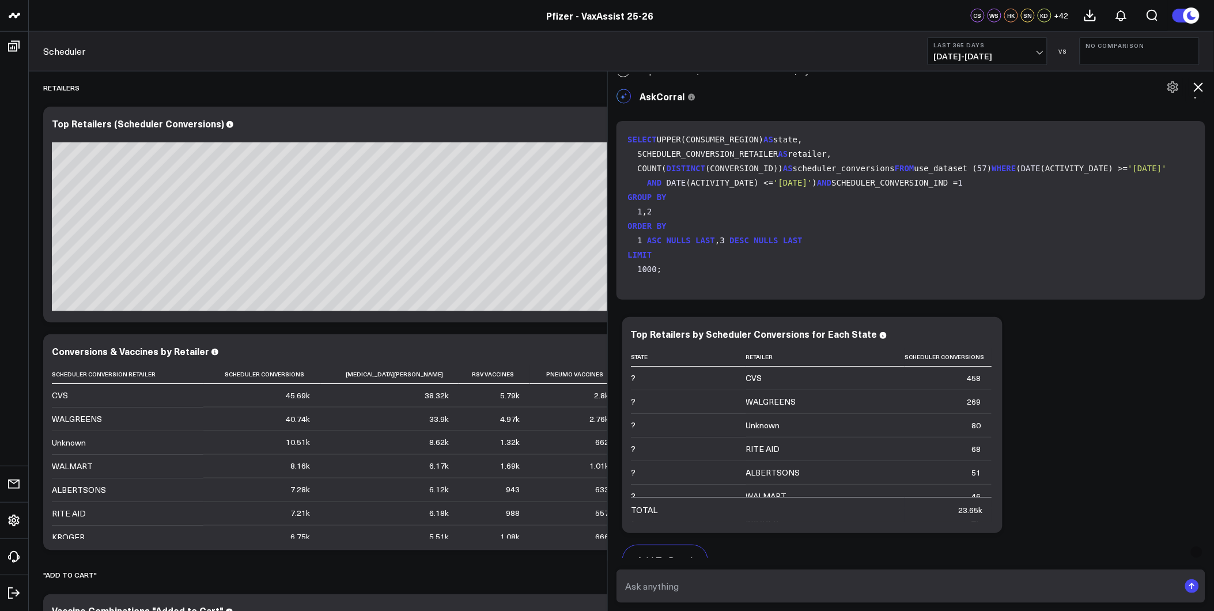
click at [695, 580] on textarea at bounding box center [901, 586] width 557 height 21
type textarea "number of vaccine related conversions by retailer by state"
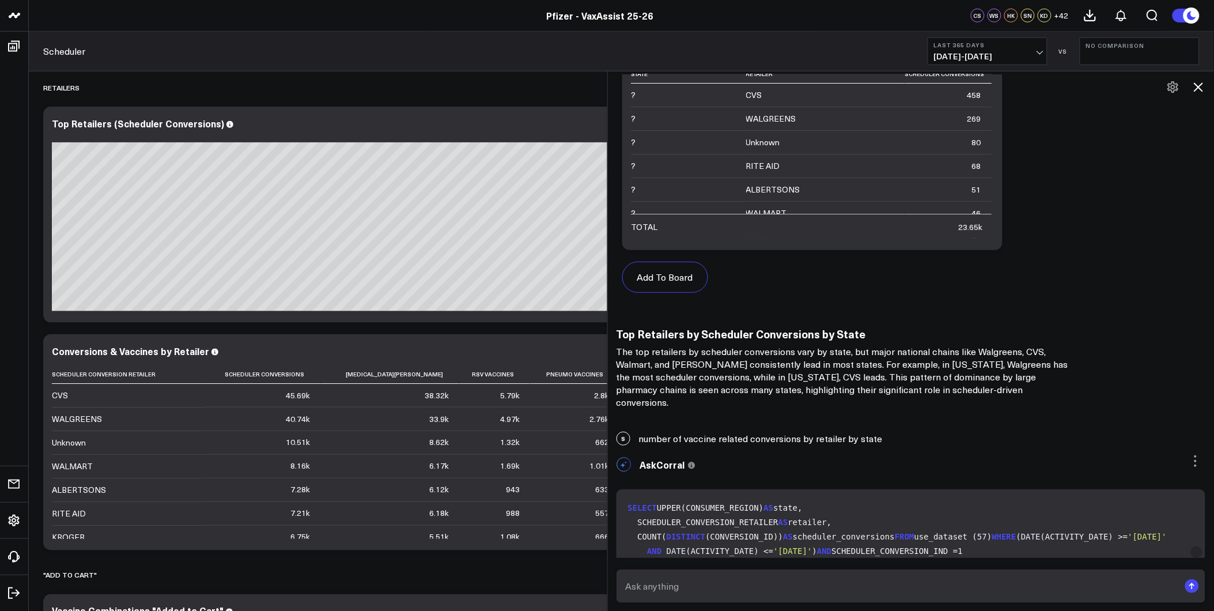
scroll to position [1600, 0]
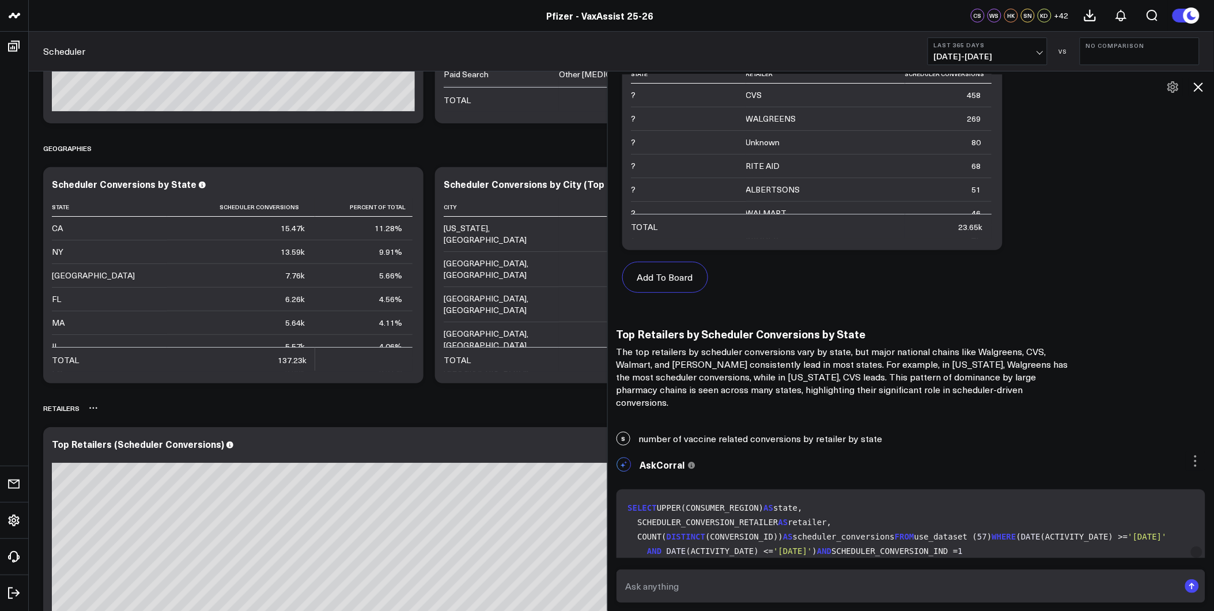
click at [493, 411] on div "Retailers" at bounding box center [621, 408] width 1156 height 27
click at [1198, 85] on icon at bounding box center [1199, 87] width 14 height 14
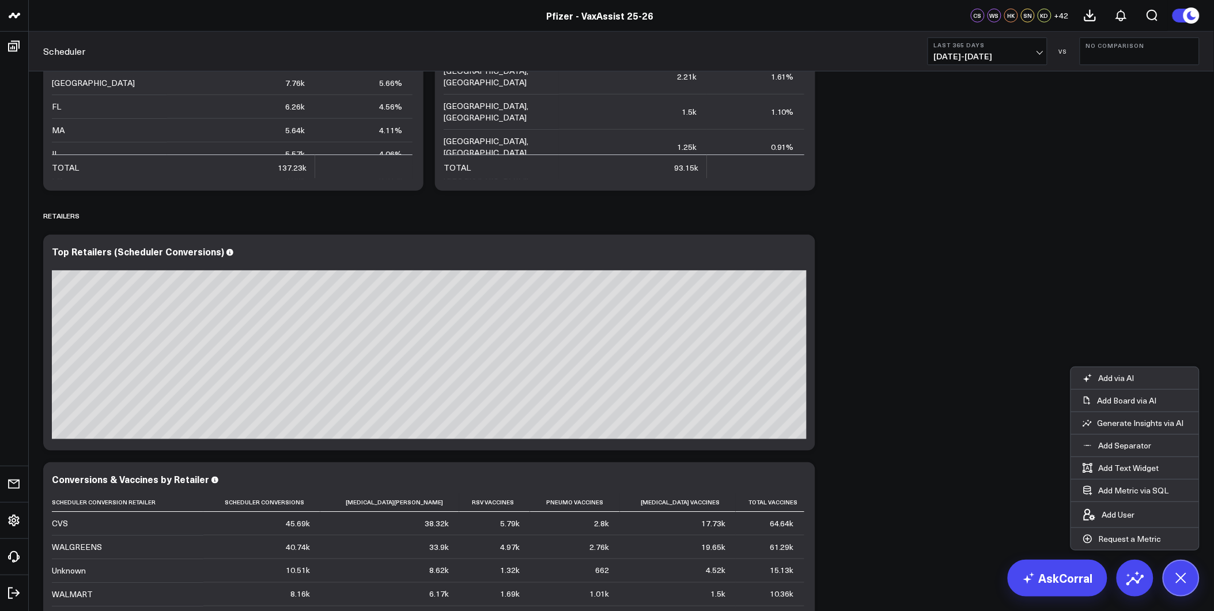
scroll to position [1920, 0]
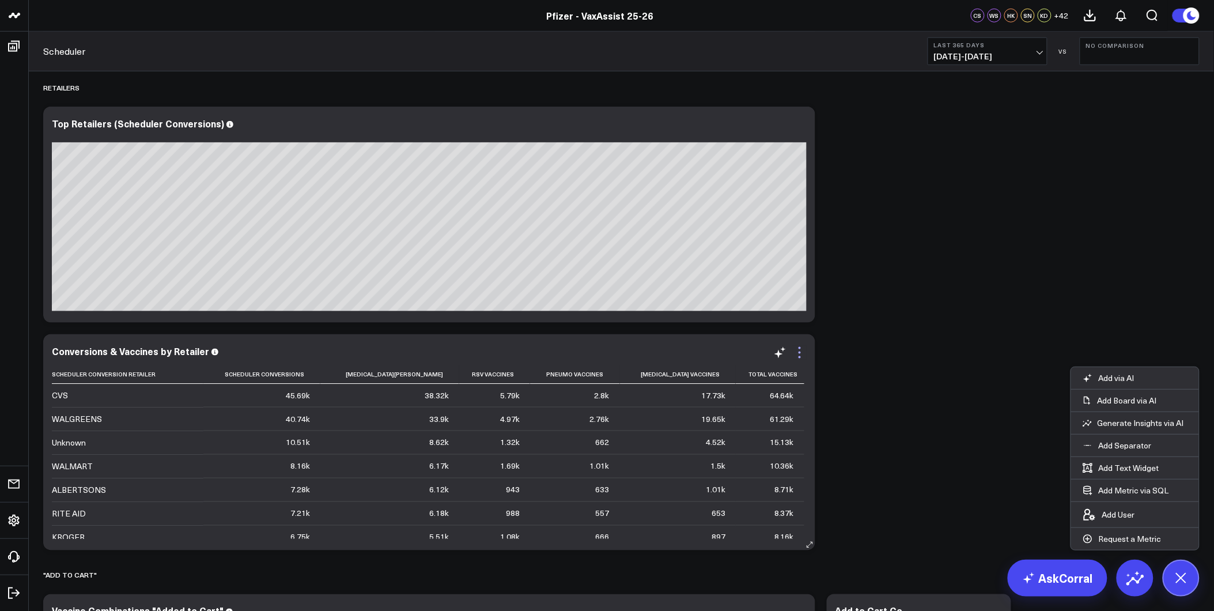
click at [799, 351] on icon at bounding box center [800, 353] width 14 height 14
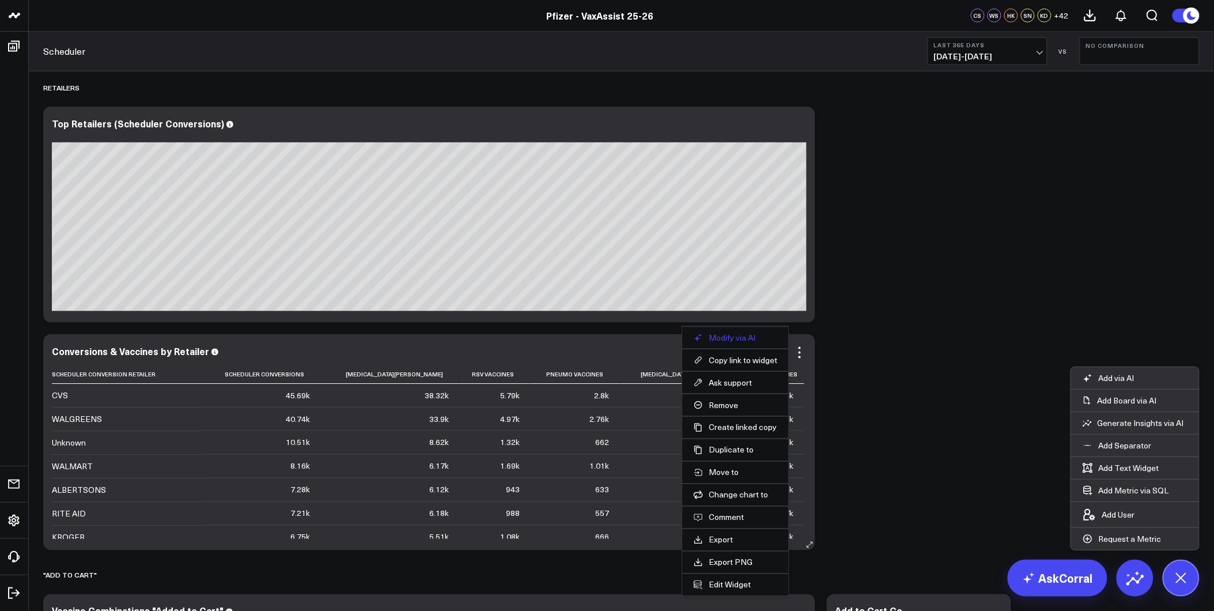
click at [735, 332] on button "Modify via AI" at bounding box center [736, 337] width 84 height 10
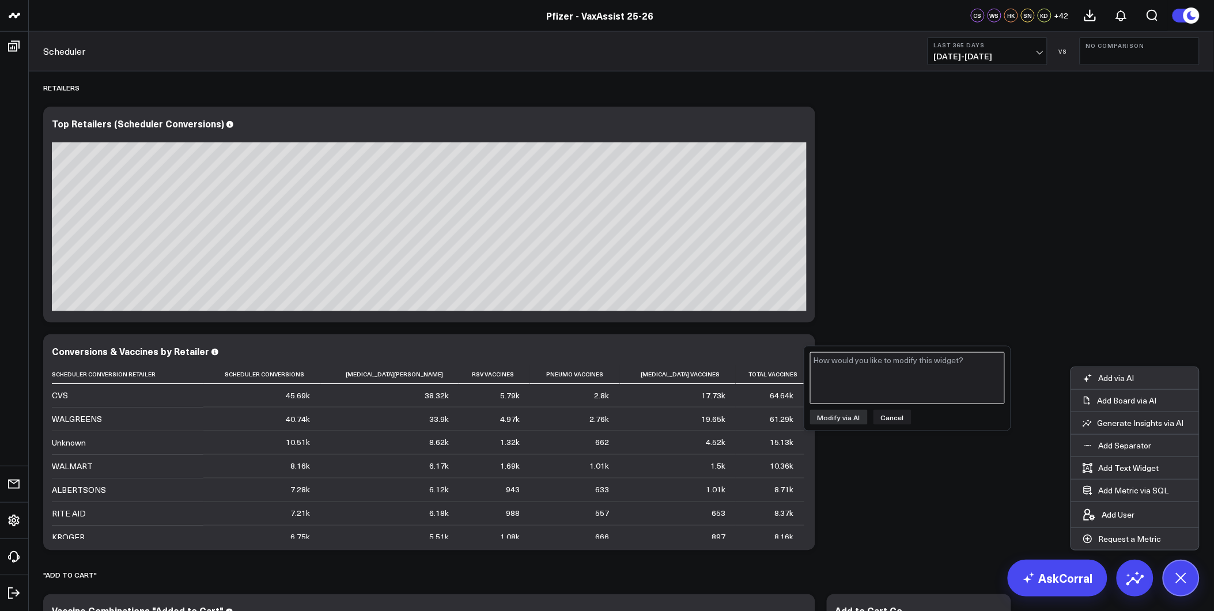
click at [867, 365] on textarea at bounding box center [907, 378] width 195 height 52
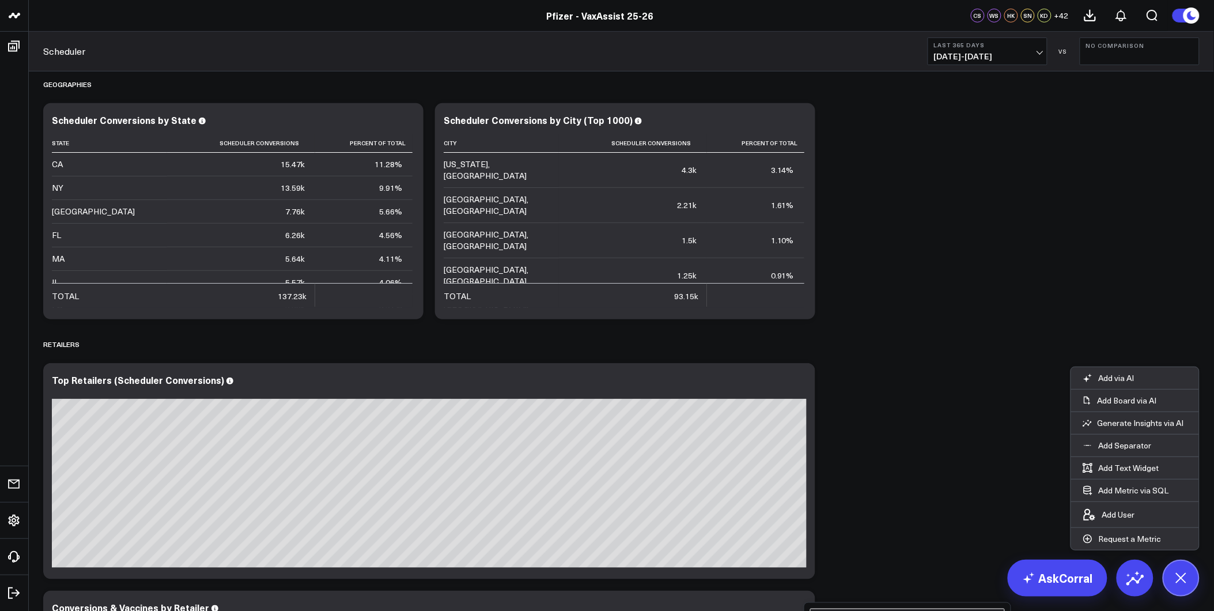
scroll to position [2048, 0]
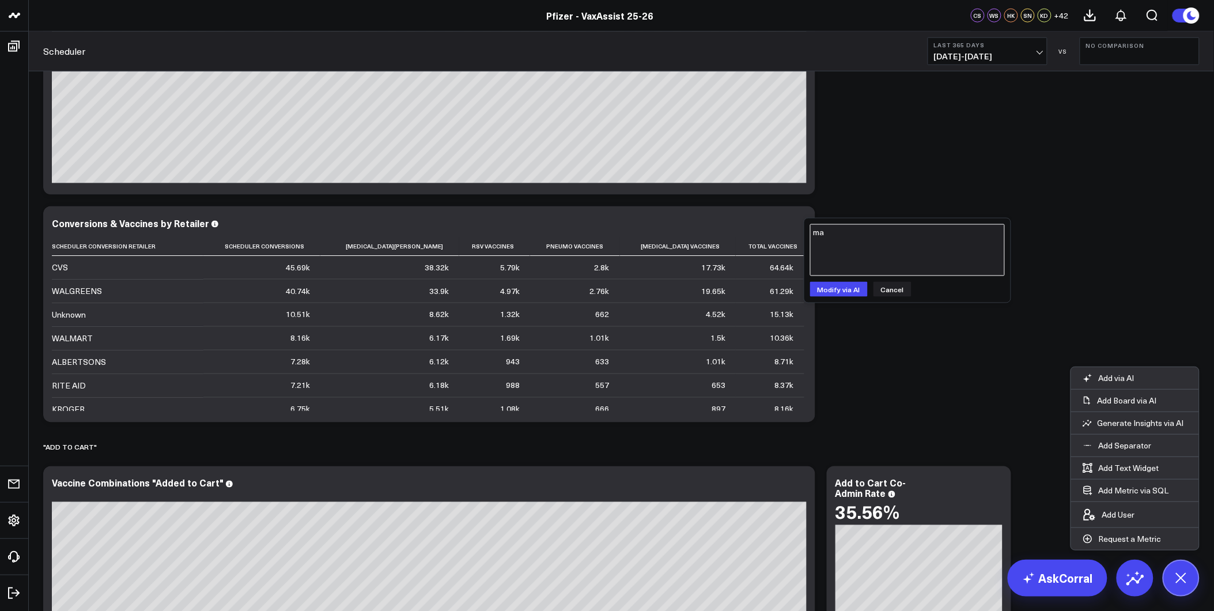
type textarea "m"
type textarea "a"
click at [1066, 577] on link "AskCorral" at bounding box center [1058, 577] width 100 height 37
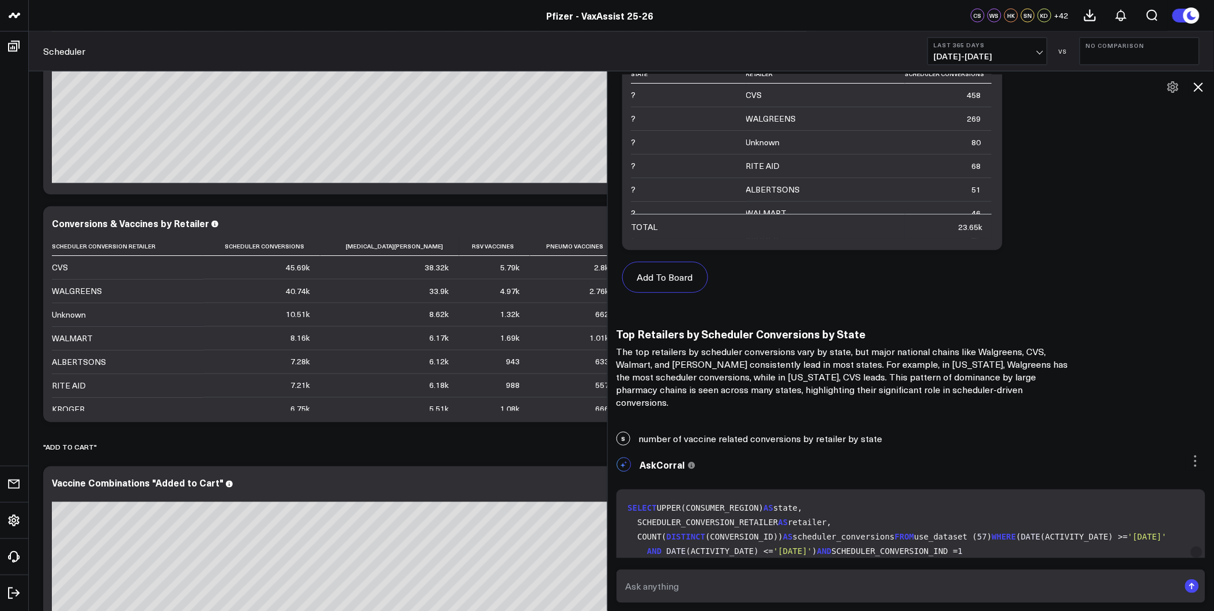
click at [788, 578] on textarea at bounding box center [901, 586] width 557 height 21
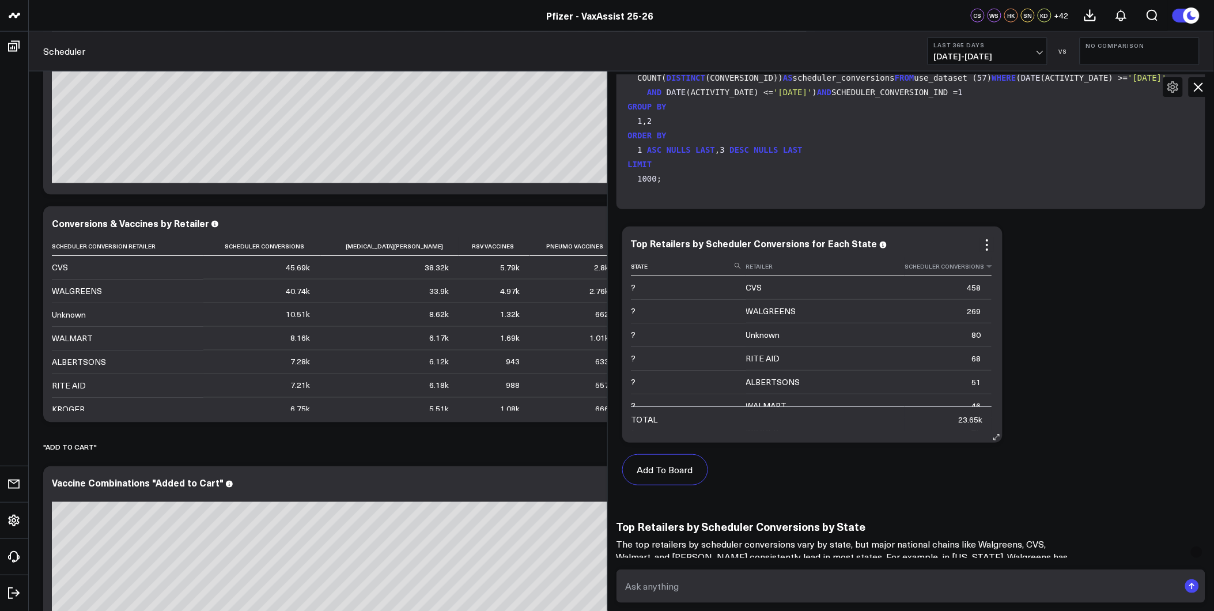
scroll to position [2959, 0]
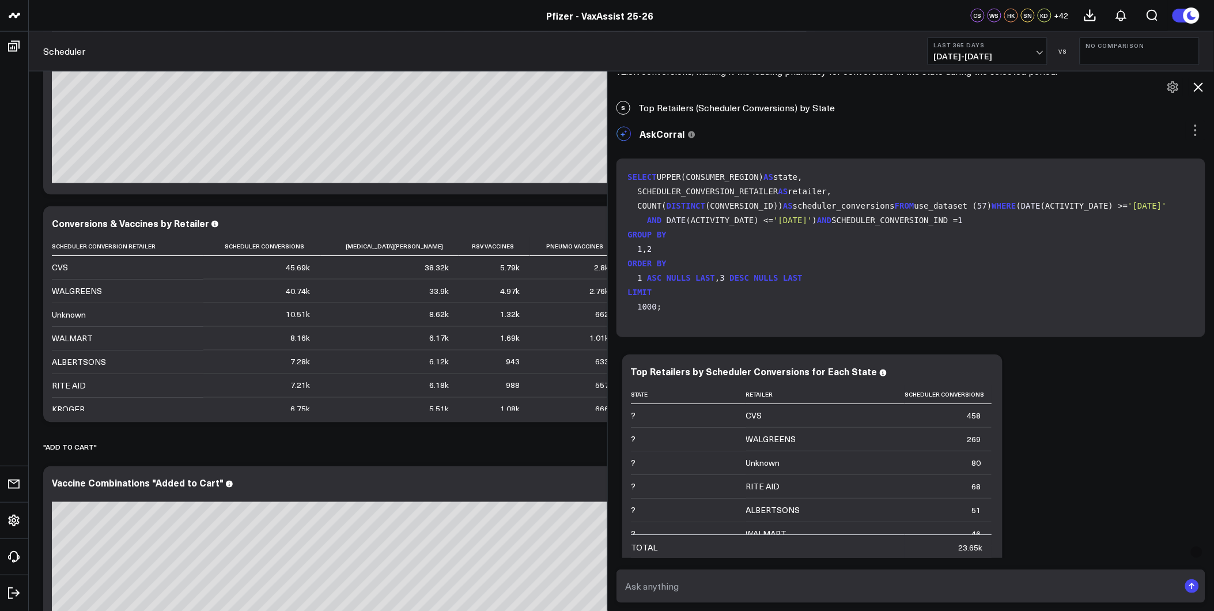
click at [826, 212] on code "SELECT UPPER(CONSUMER_REGION) AS state, SCHEDULER_CONVERSION_RETAILER AS retail…" at bounding box center [913, 242] width 571 height 144
click at [690, 248] on code "SELECT UPPER(CONSUMER_REGION) AS state, SCHEDULER_CONVERSION_RETAILER AS retail…" at bounding box center [913, 242] width 571 height 144
click at [772, 190] on code "SELECT UPPER(CONSUMER_REGION) AS state, SCHEDULER_CONVERSION_RETAILER AS retail…" at bounding box center [913, 242] width 571 height 144
click at [1194, 87] on icon at bounding box center [1199, 87] width 14 height 14
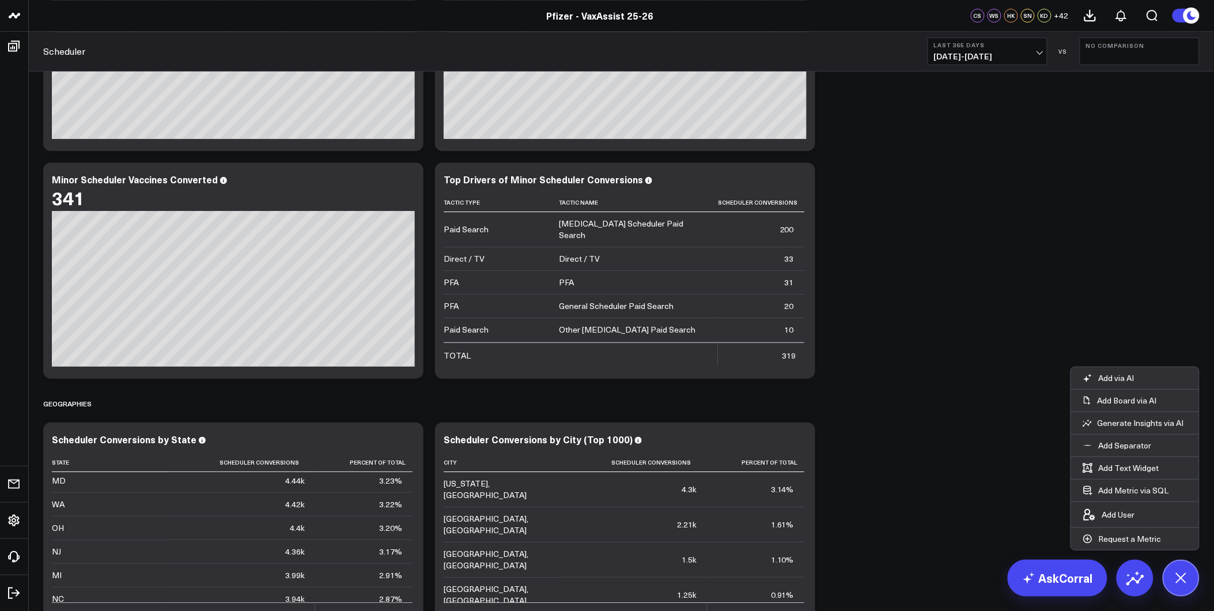
scroll to position [1984, 0]
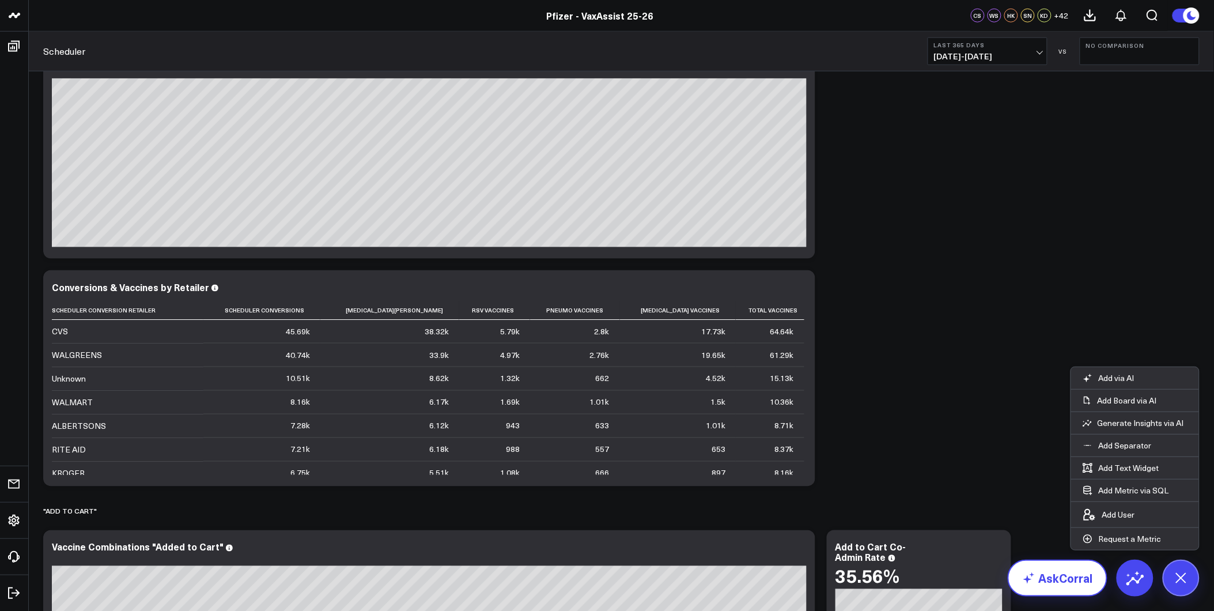
click at [1059, 584] on link "AskCorral" at bounding box center [1058, 577] width 100 height 37
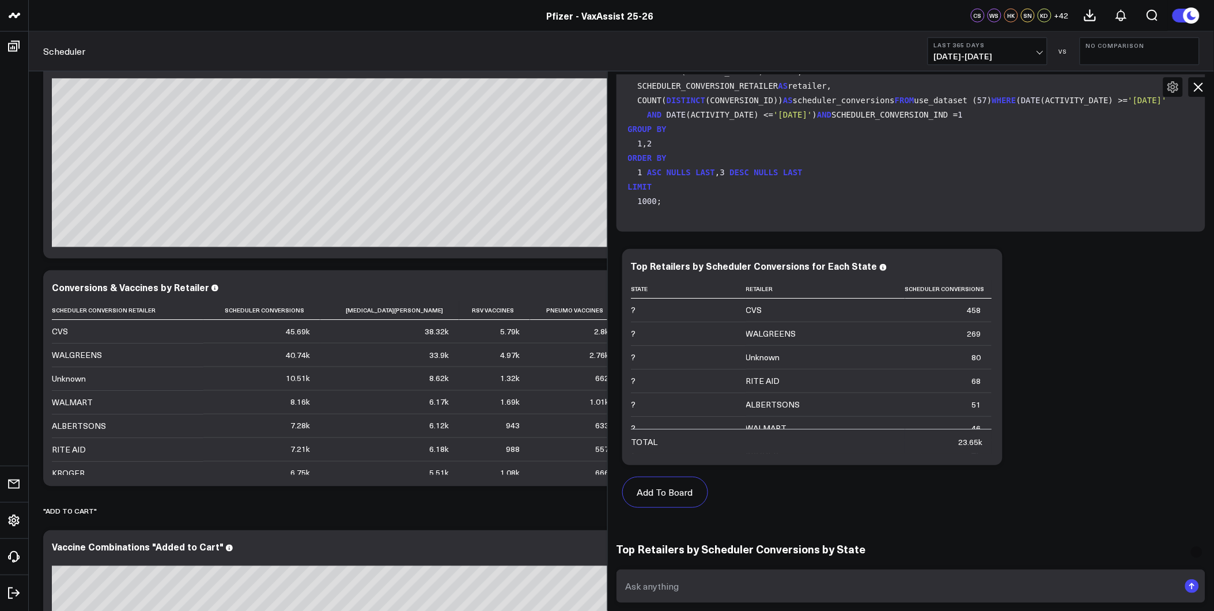
scroll to position [3087, 0]
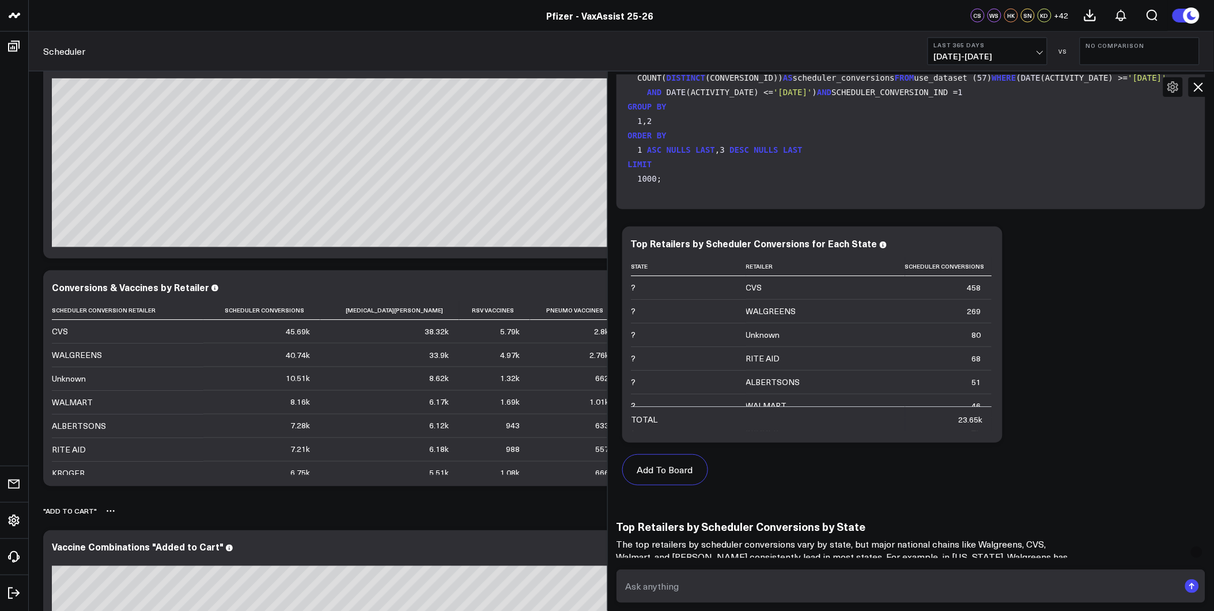
click at [550, 515] on div ""Add to Cart"" at bounding box center [621, 511] width 1156 height 27
click at [1193, 89] on icon at bounding box center [1199, 87] width 14 height 14
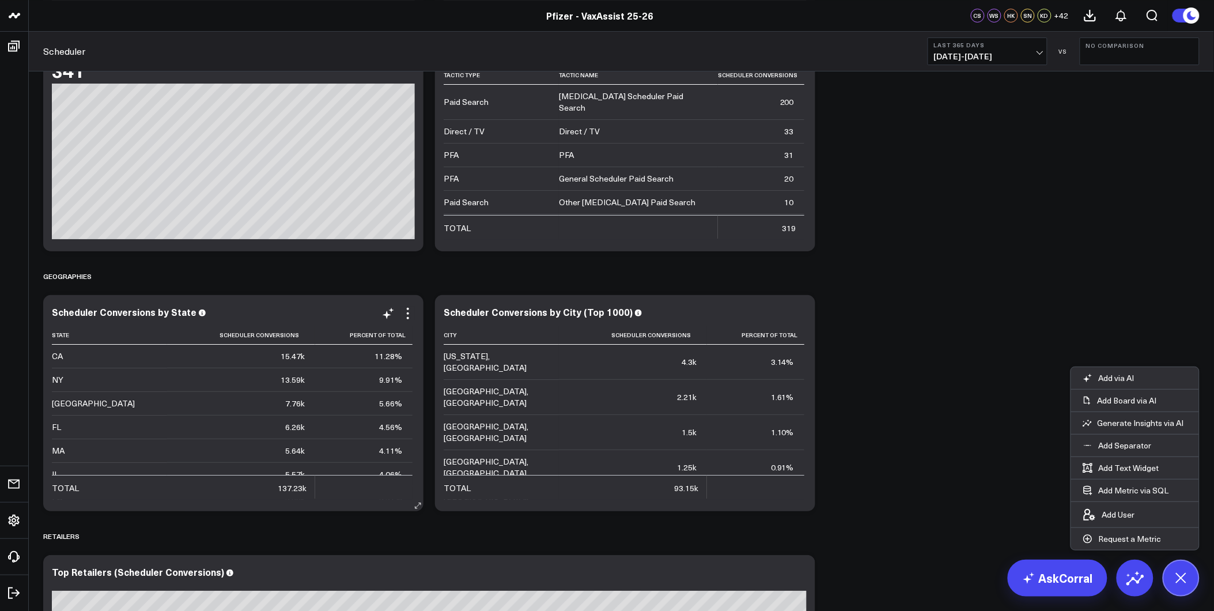
scroll to position [1408, 0]
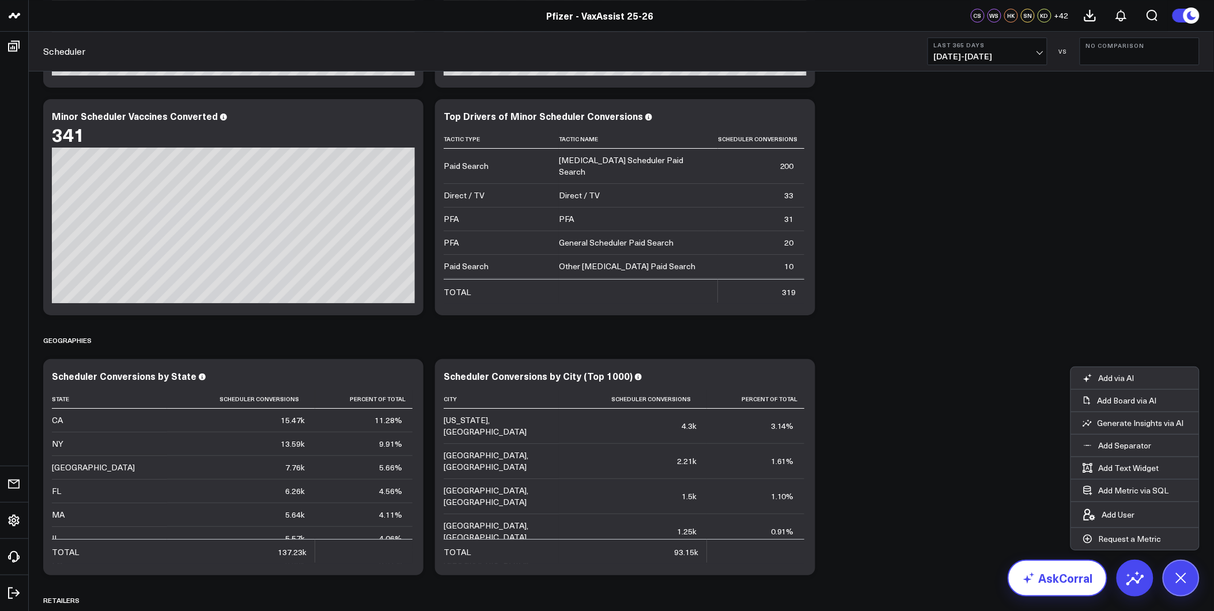
click at [1029, 573] on icon at bounding box center [1029, 578] width 14 height 14
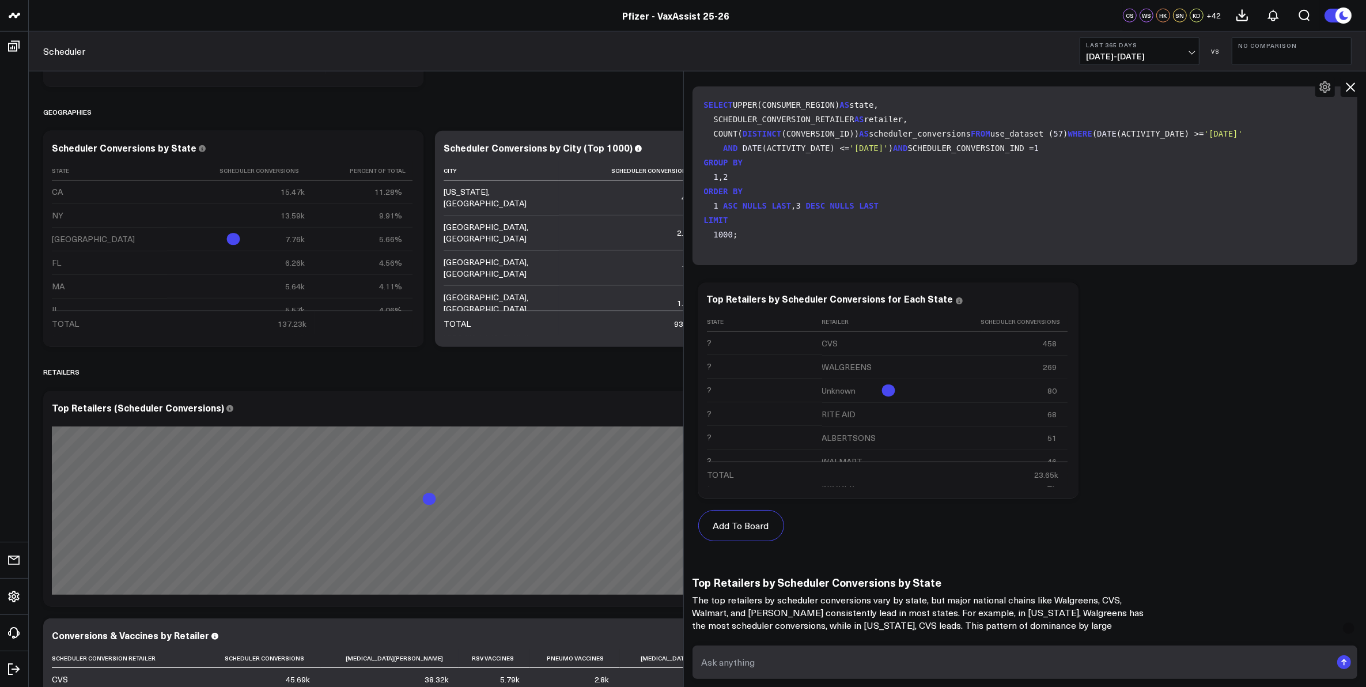
scroll to position [2605, 0]
